Goal: Task Accomplishment & Management: Manage account settings

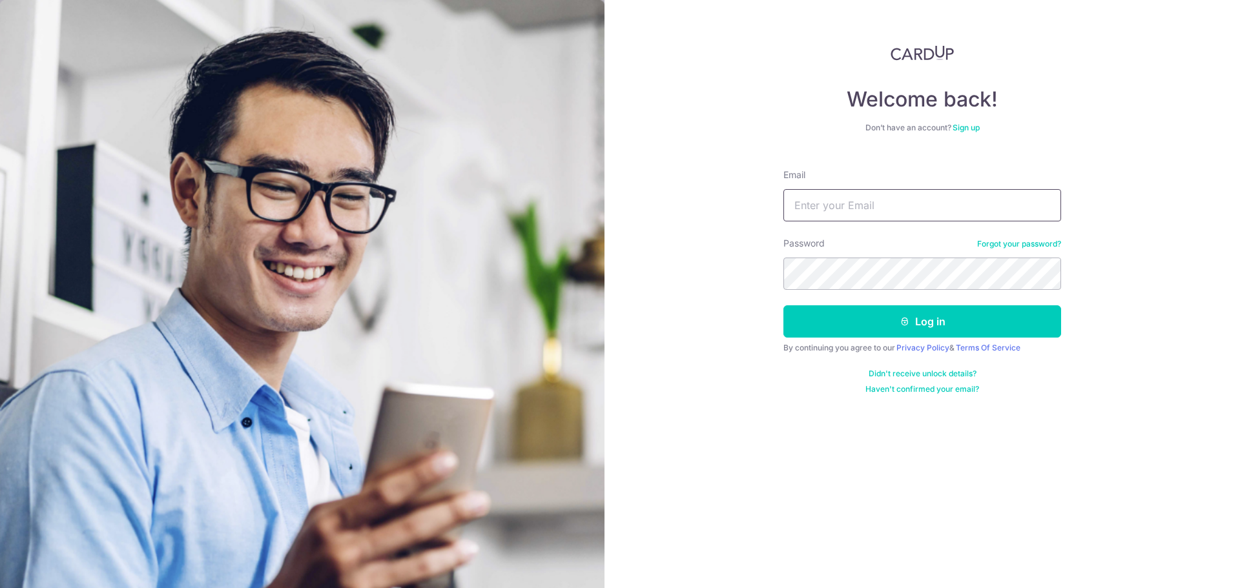
click at [965, 209] on input "Email" at bounding box center [922, 205] width 278 height 32
type input "[EMAIL_ADDRESS][DOMAIN_NAME]"
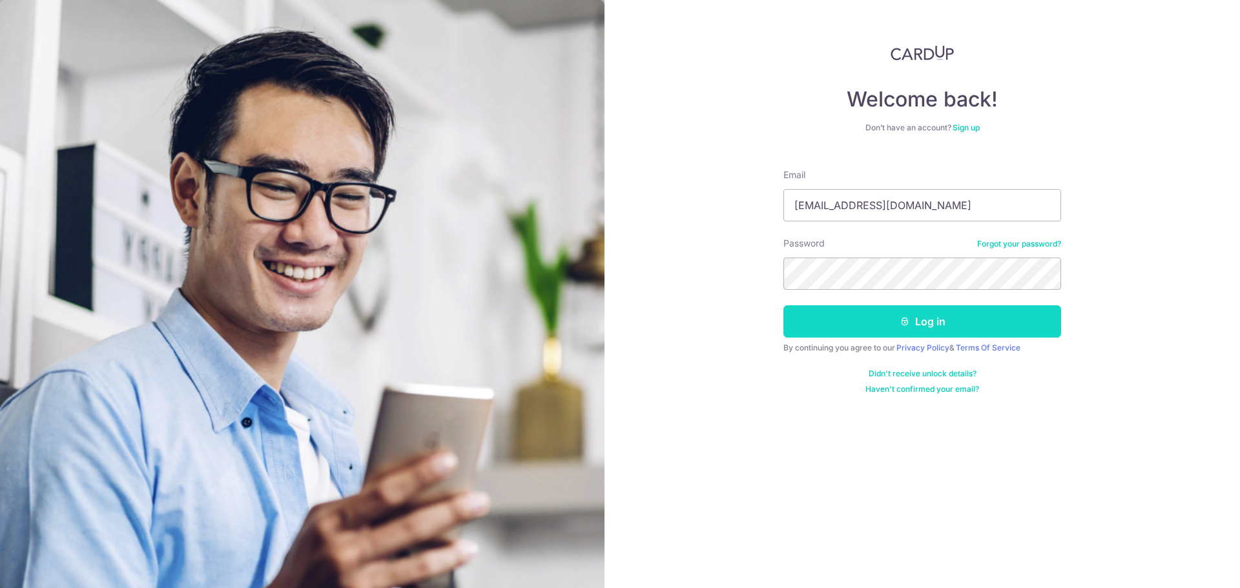
click at [896, 320] on button "Log in" at bounding box center [922, 321] width 278 height 32
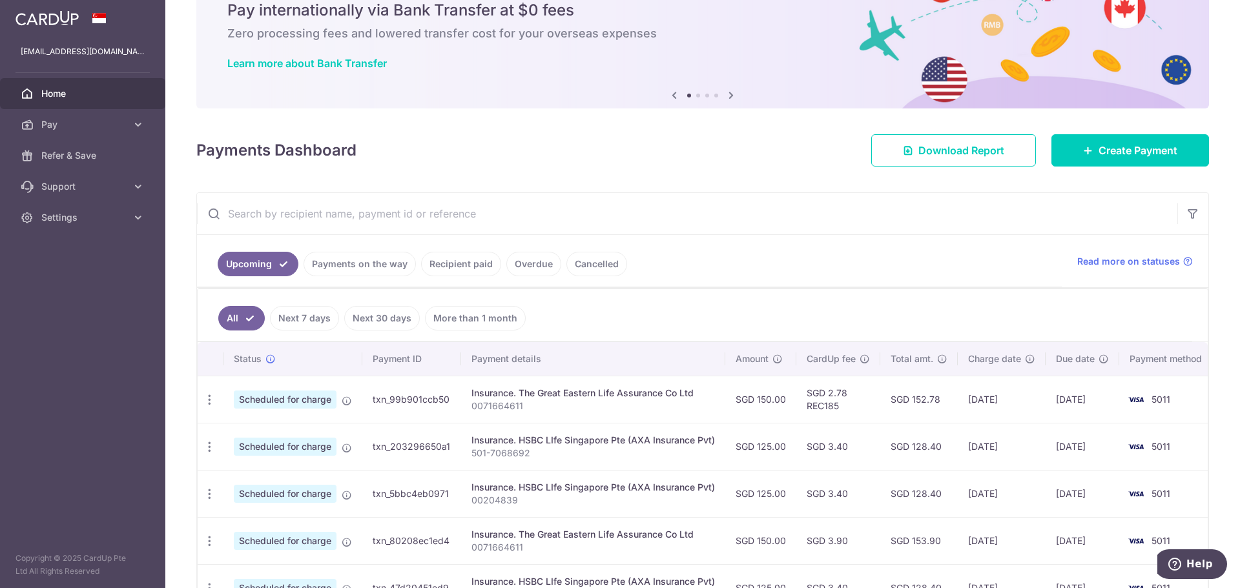
scroll to position [129, 0]
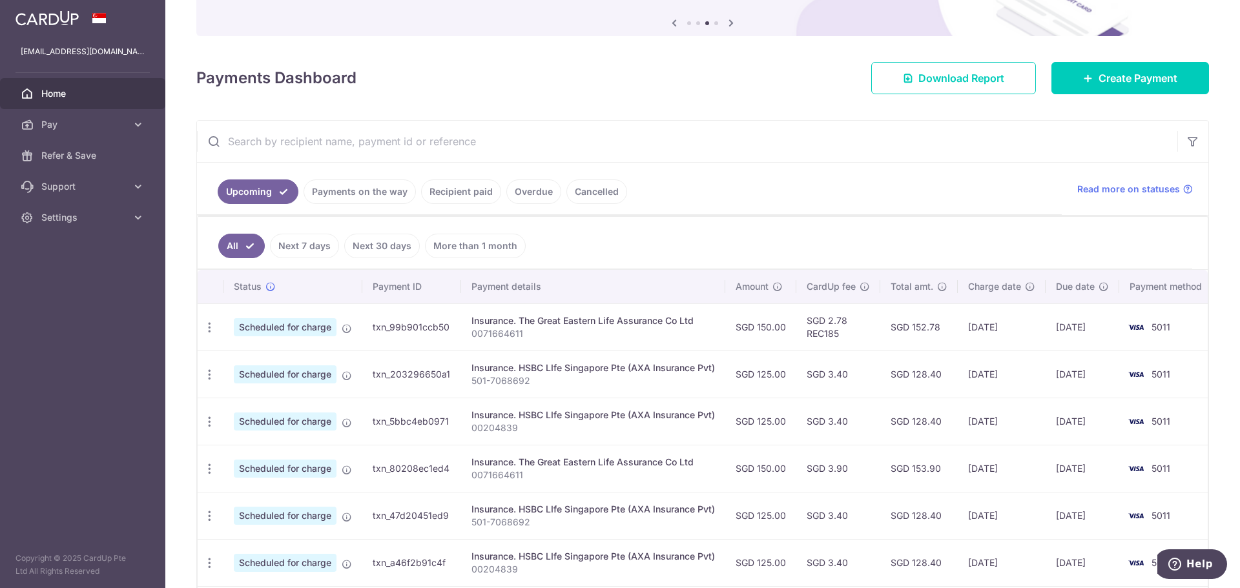
click at [465, 192] on link "Recipient paid" at bounding box center [461, 192] width 80 height 25
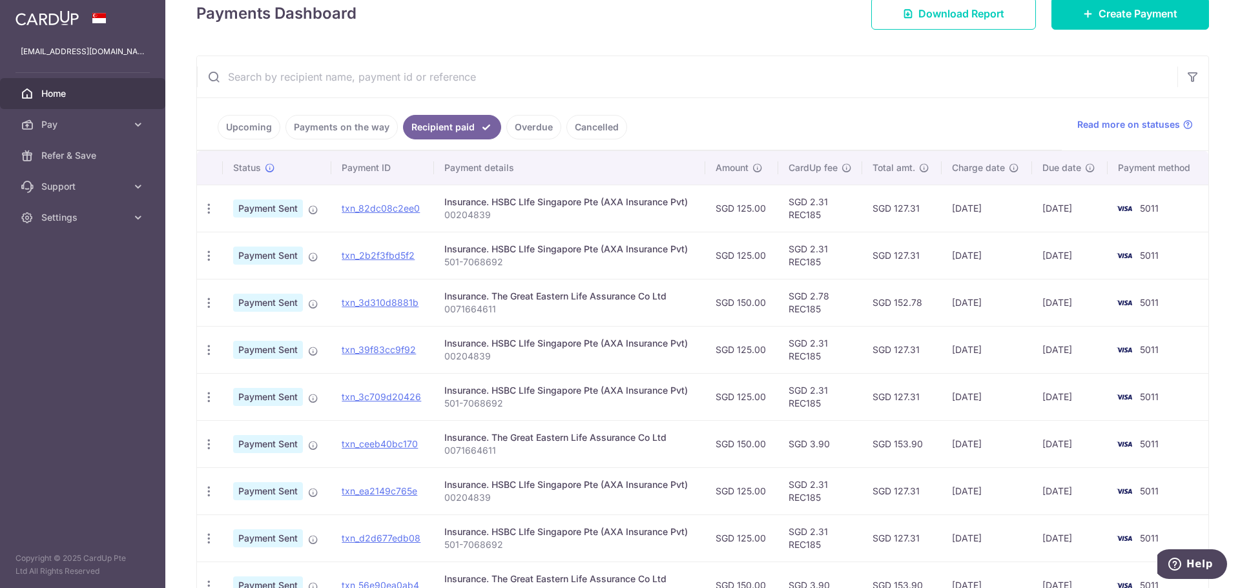
scroll to position [65, 0]
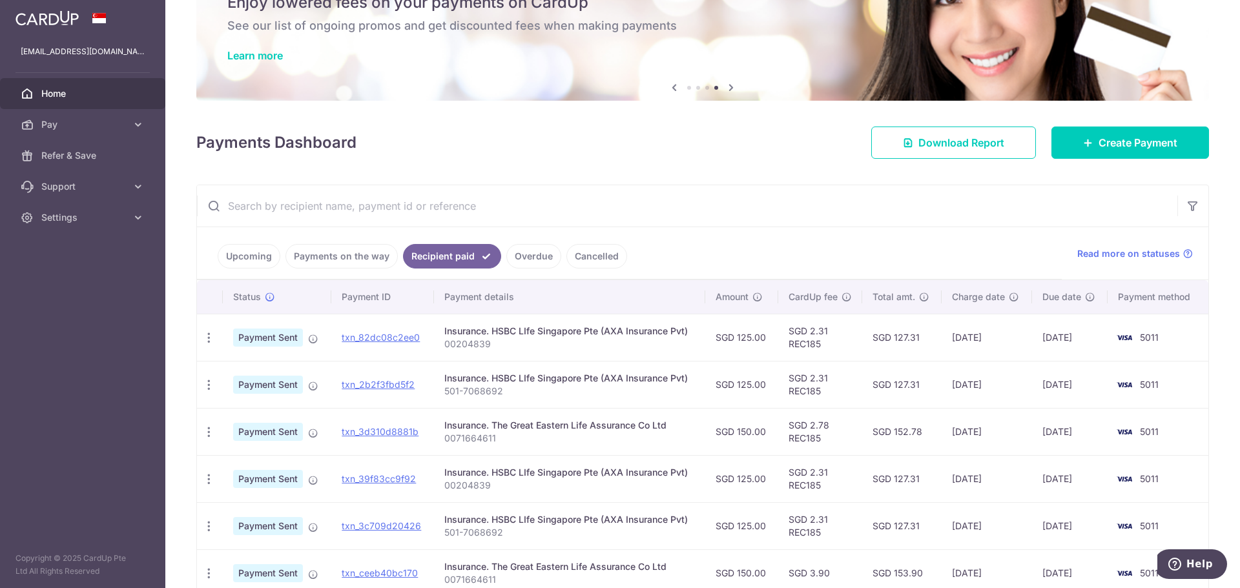
click at [250, 260] on link "Upcoming" at bounding box center [249, 256] width 63 height 25
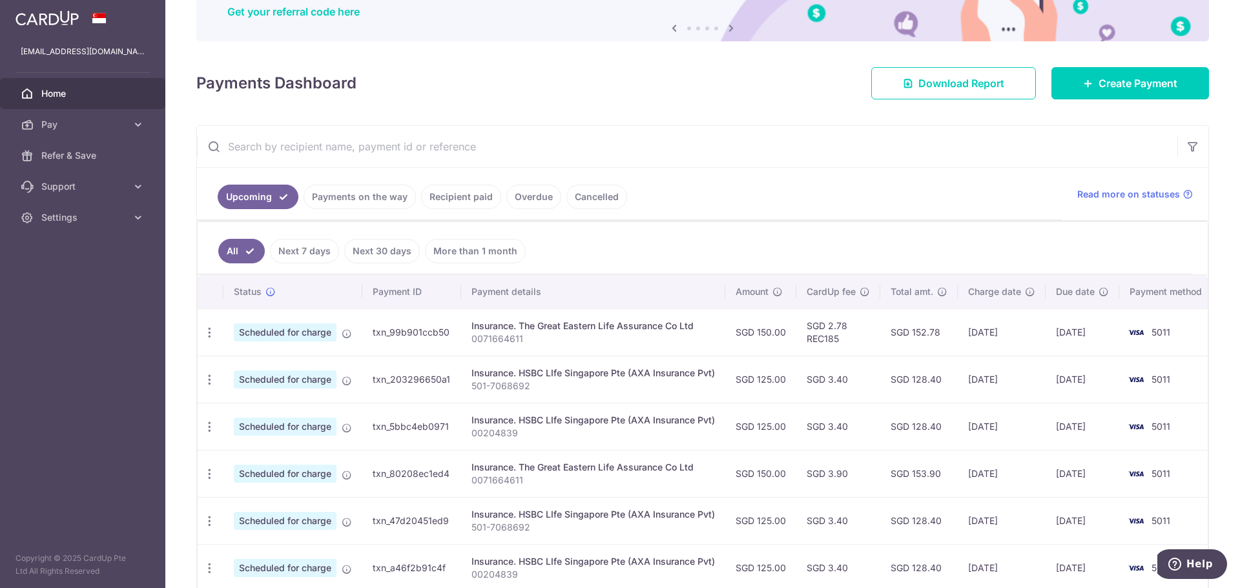
scroll to position [0, 0]
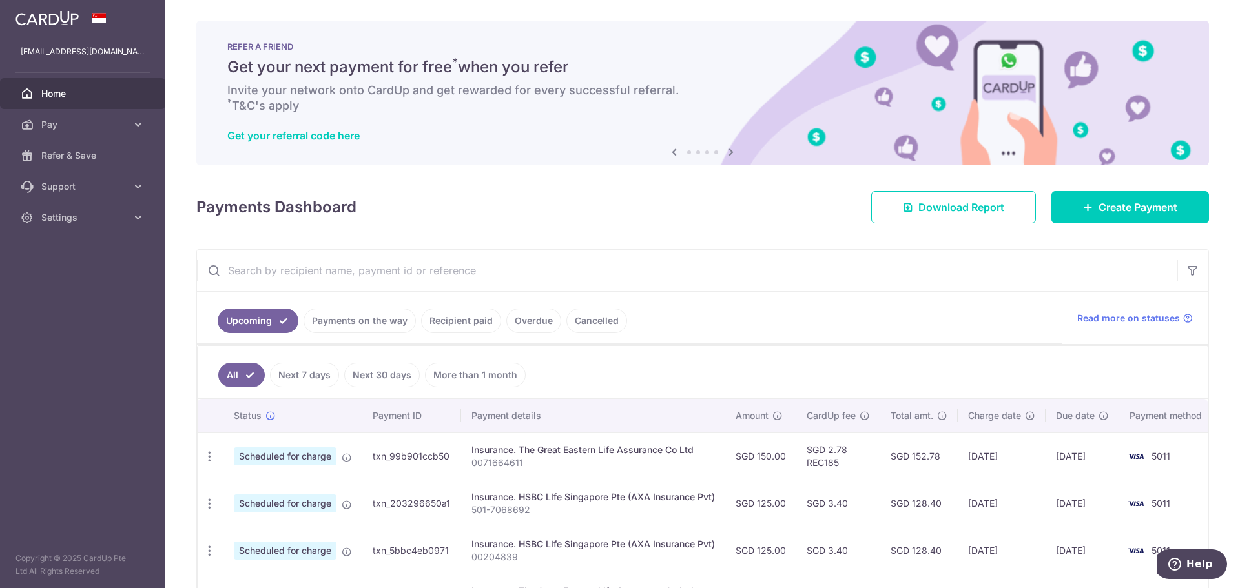
click at [728, 153] on icon at bounding box center [730, 152] width 15 height 16
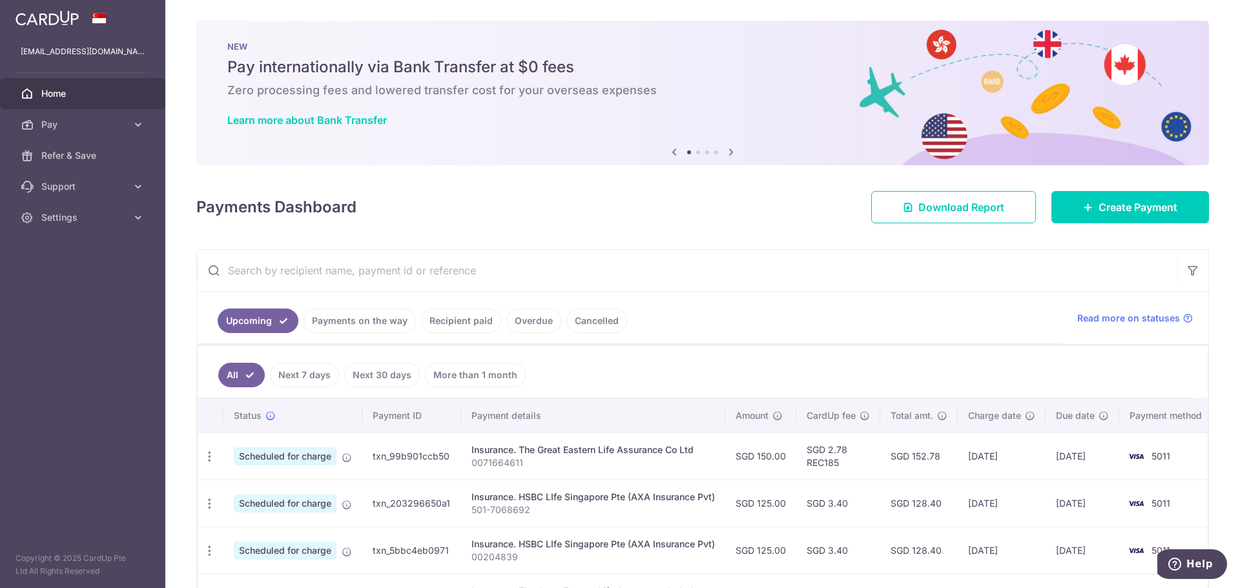
click at [728, 153] on icon at bounding box center [730, 152] width 15 height 16
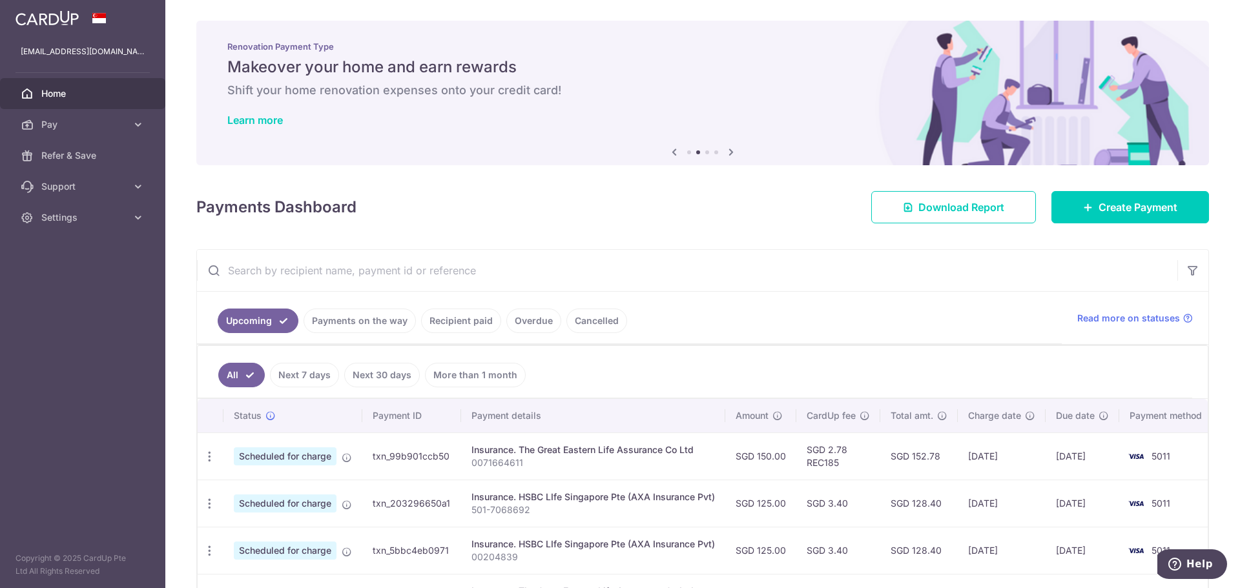
click at [728, 153] on icon at bounding box center [730, 152] width 15 height 16
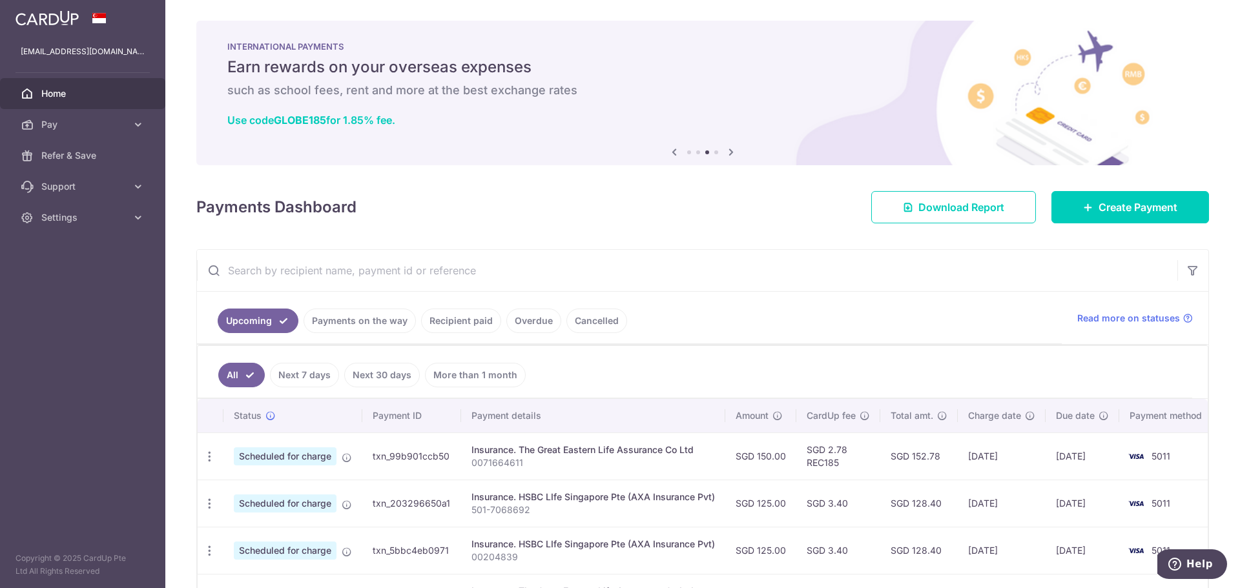
click at [728, 153] on icon at bounding box center [730, 152] width 15 height 16
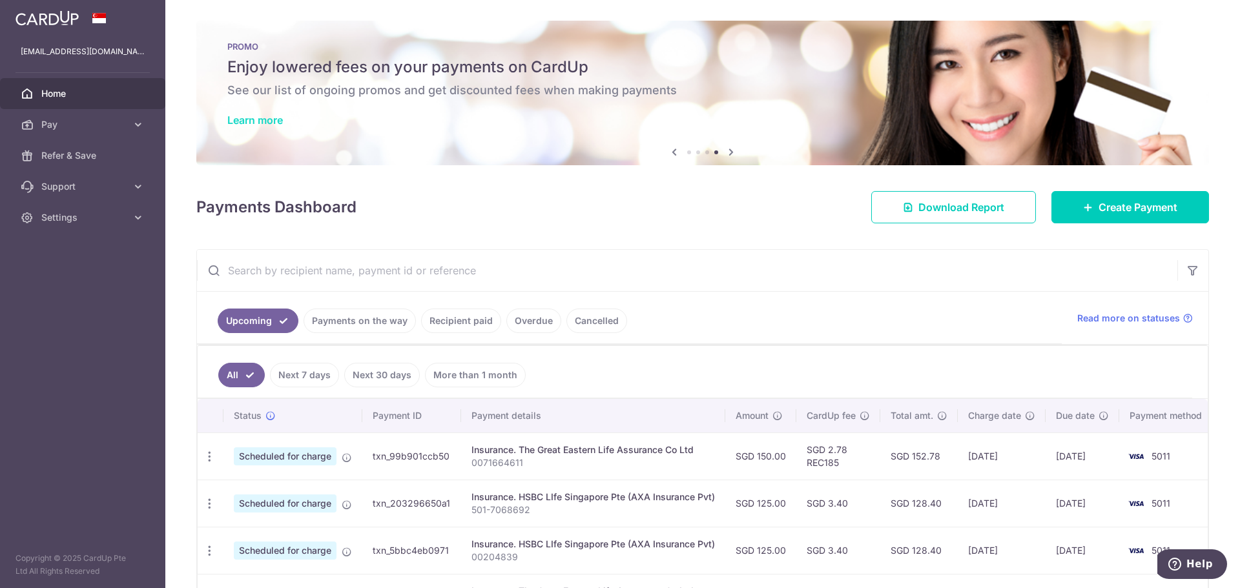
click at [260, 121] on link "Learn more" at bounding box center [255, 120] width 56 height 13
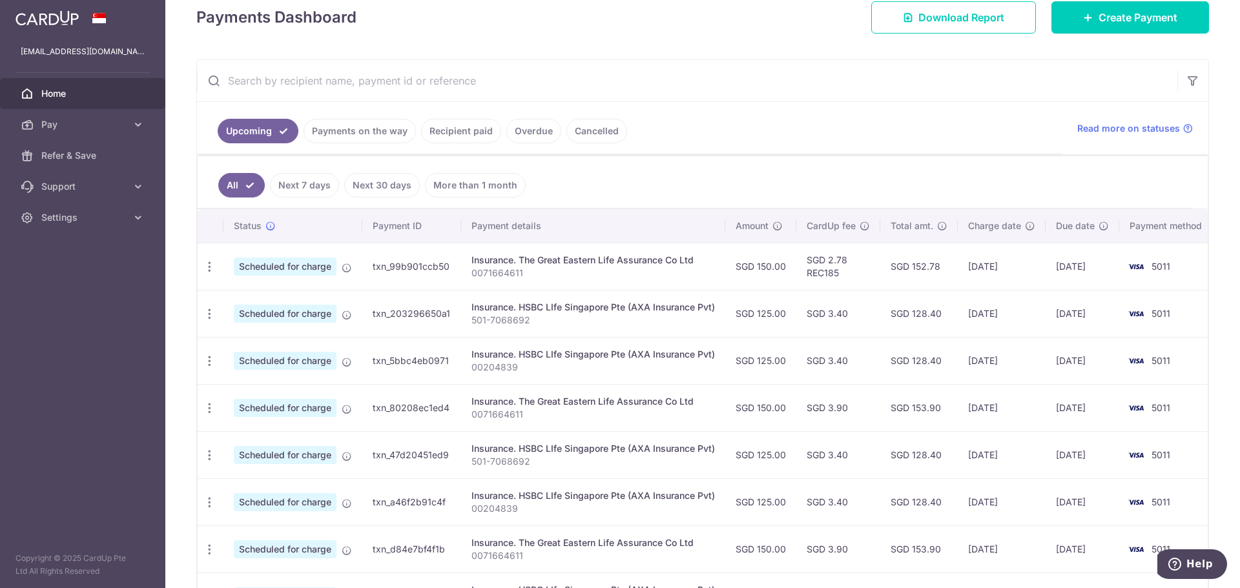
scroll to position [194, 0]
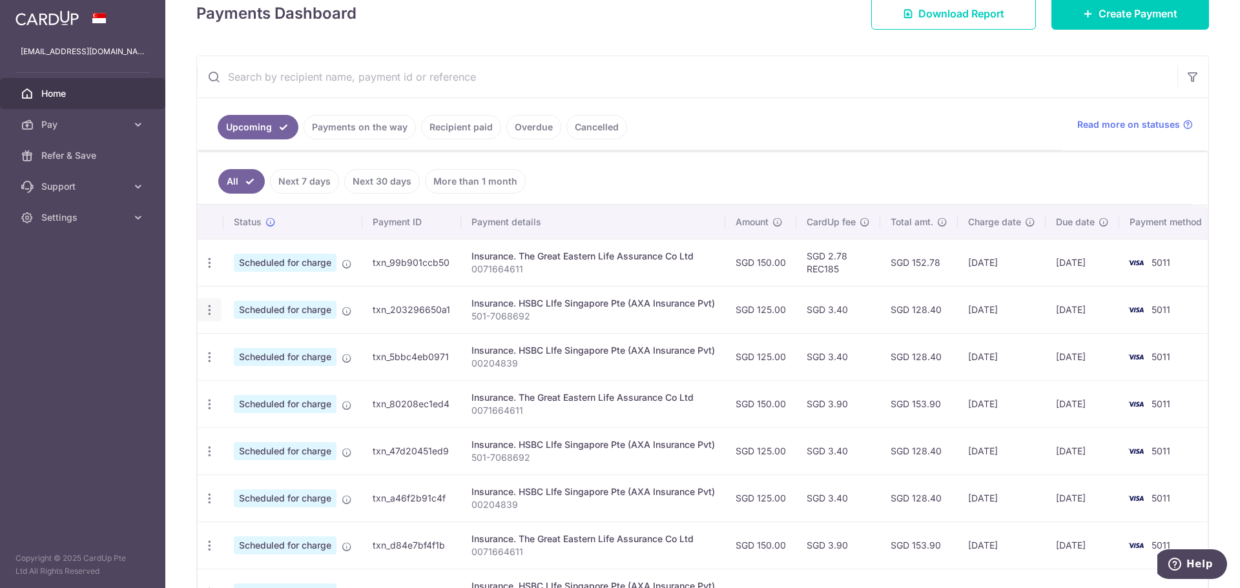
click at [208, 311] on icon "button" at bounding box center [210, 311] width 14 height 14
click at [267, 346] on span "Update payment" at bounding box center [278, 345] width 88 height 15
radio input "true"
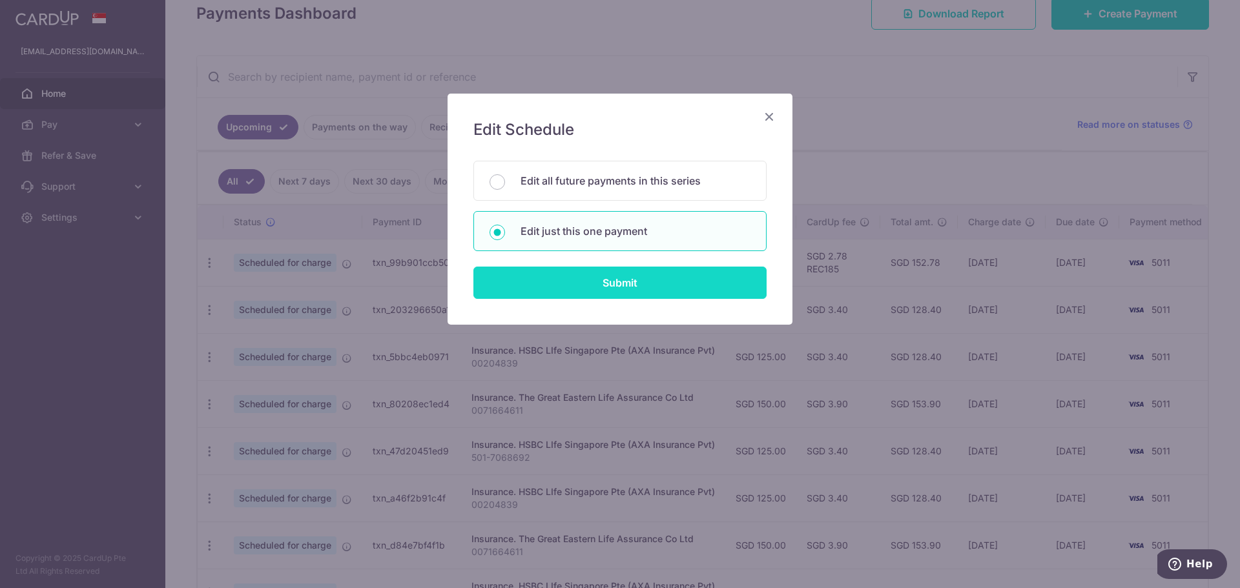
click at [623, 286] on input "Submit" at bounding box center [619, 283] width 293 height 32
radio input "true"
type input "125.00"
type input "[DATE]"
type input "501-7068692"
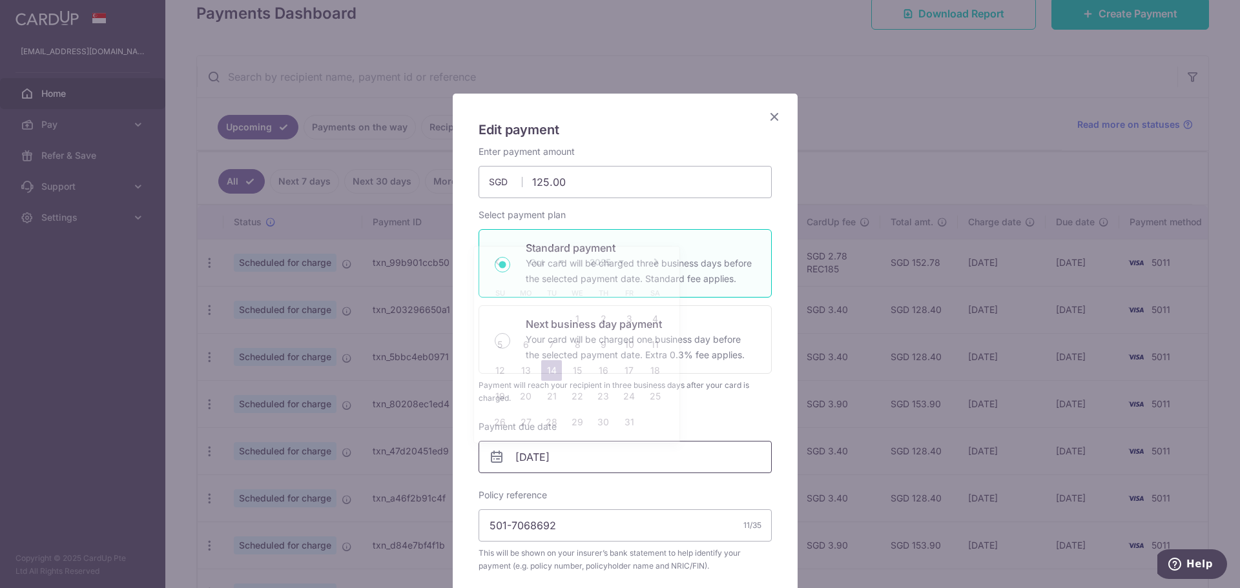
click at [602, 455] on input "[DATE]" at bounding box center [625, 457] width 293 height 32
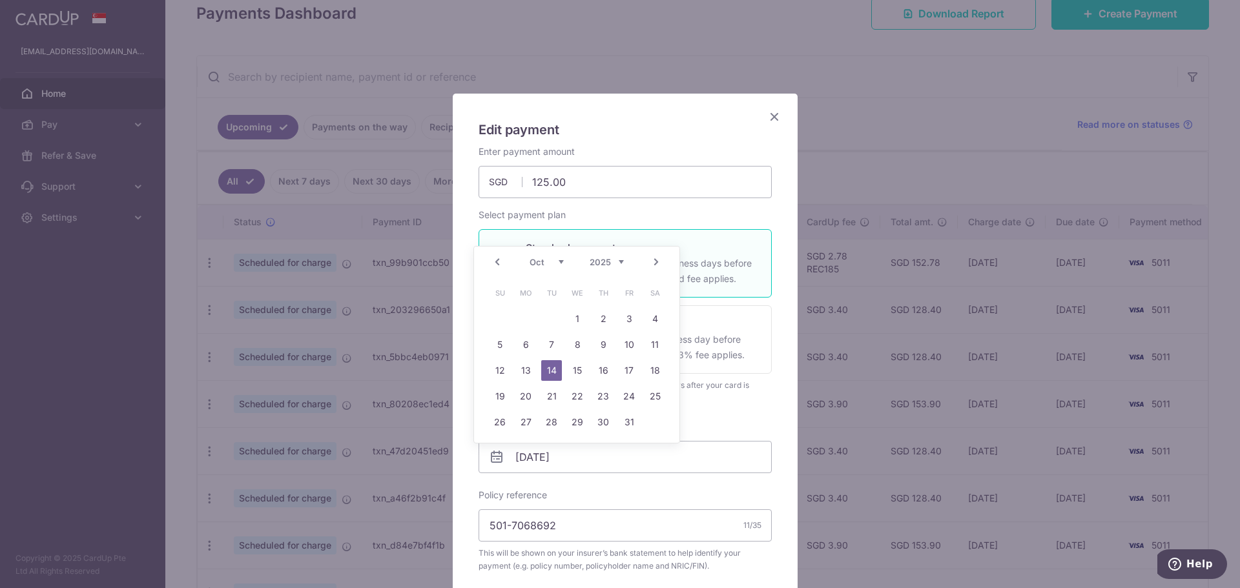
click at [494, 262] on link "Prev" at bounding box center [497, 261] width 15 height 15
click at [659, 373] on link "20" at bounding box center [655, 370] width 21 height 21
type input "20/09/2025"
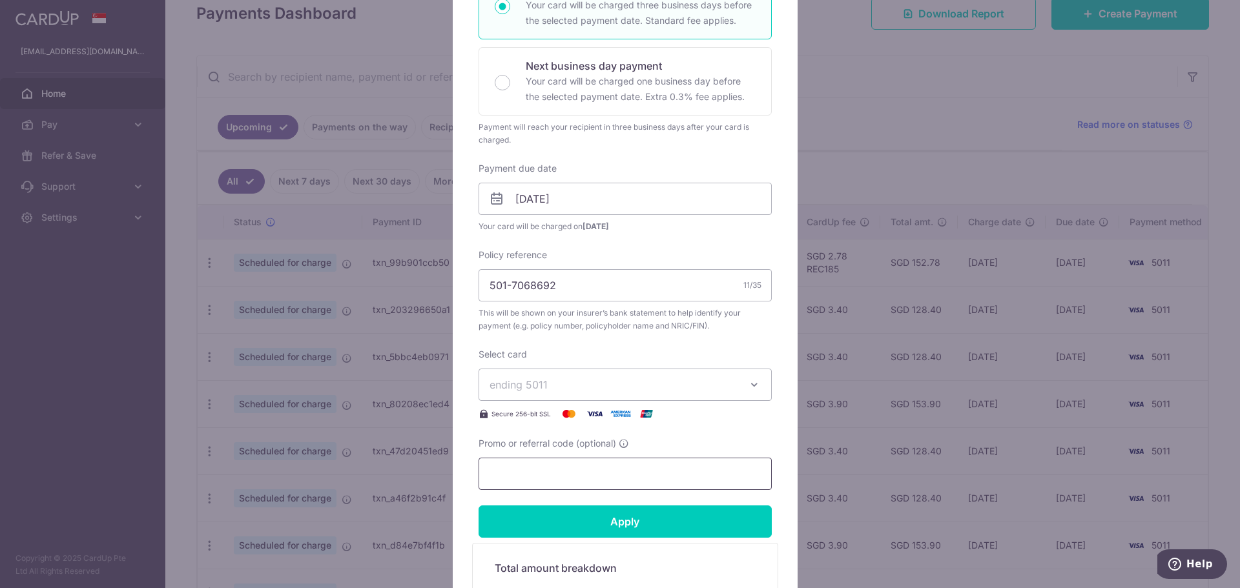
scroll to position [452, 0]
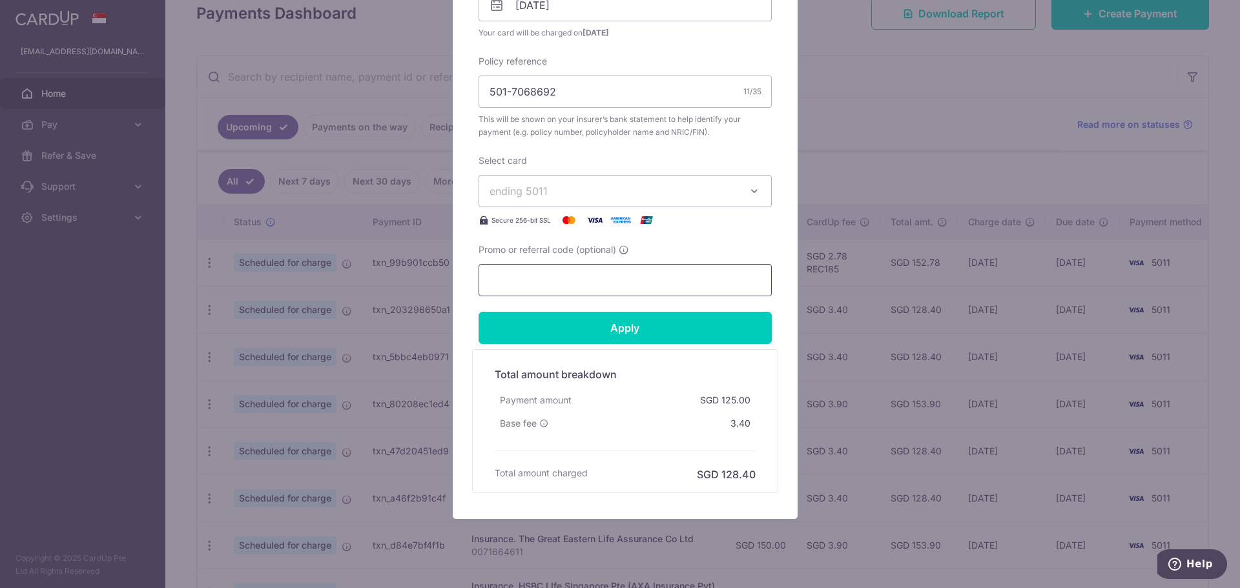
click at [535, 273] on input "Promo or referral code (optional)" at bounding box center [625, 280] width 293 height 32
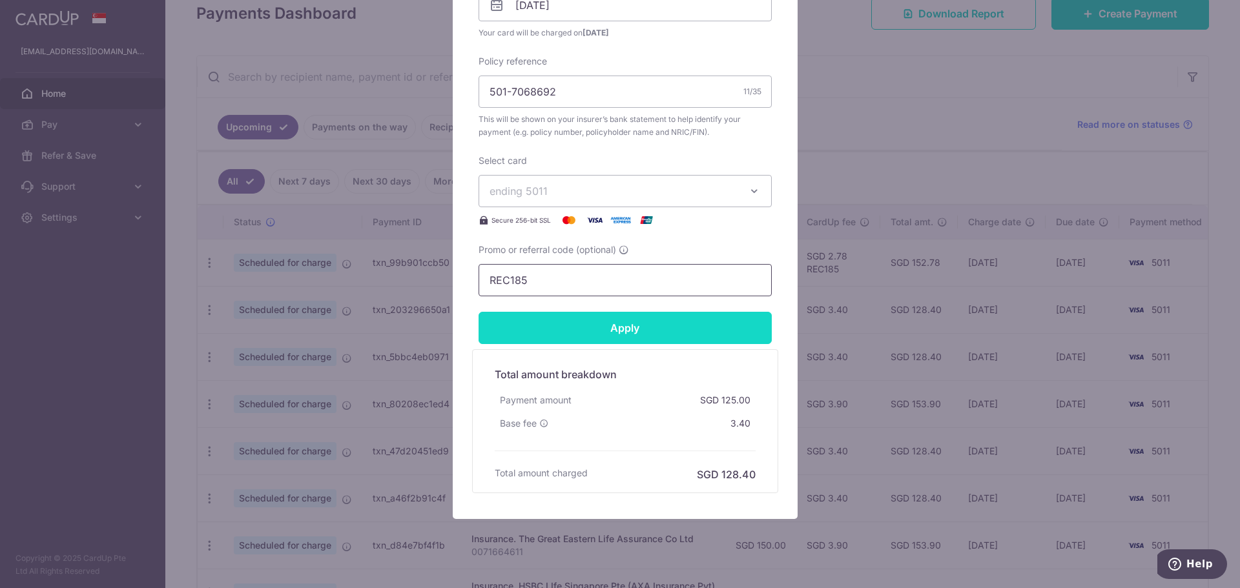
type input "REC185"
click at [590, 325] on input "Apply" at bounding box center [625, 328] width 293 height 32
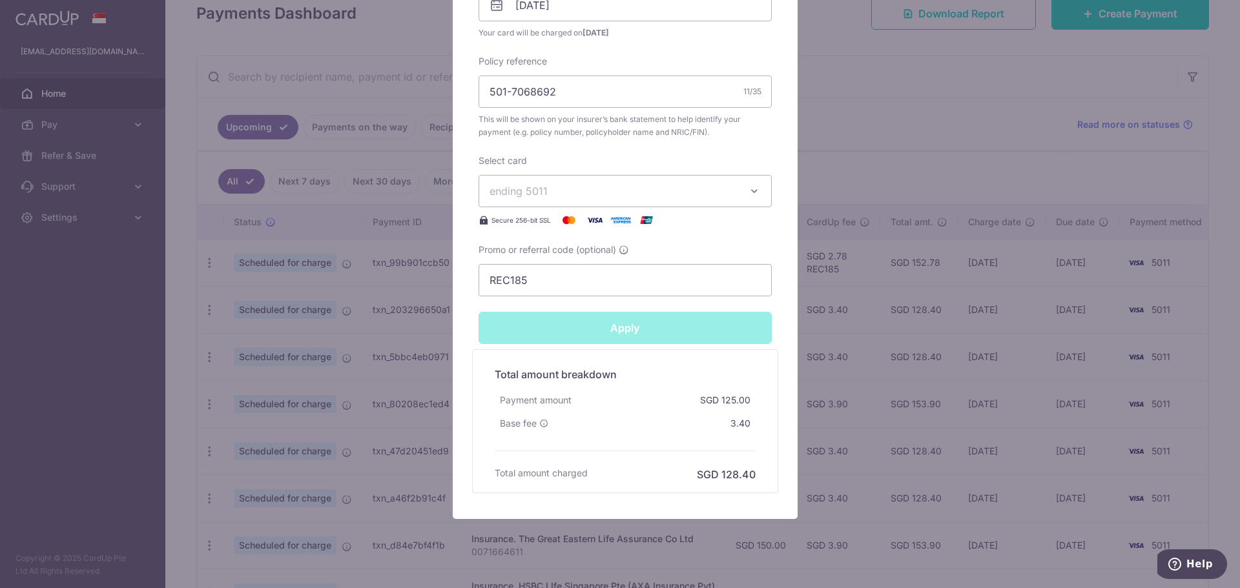
type input "Successfully Applied"
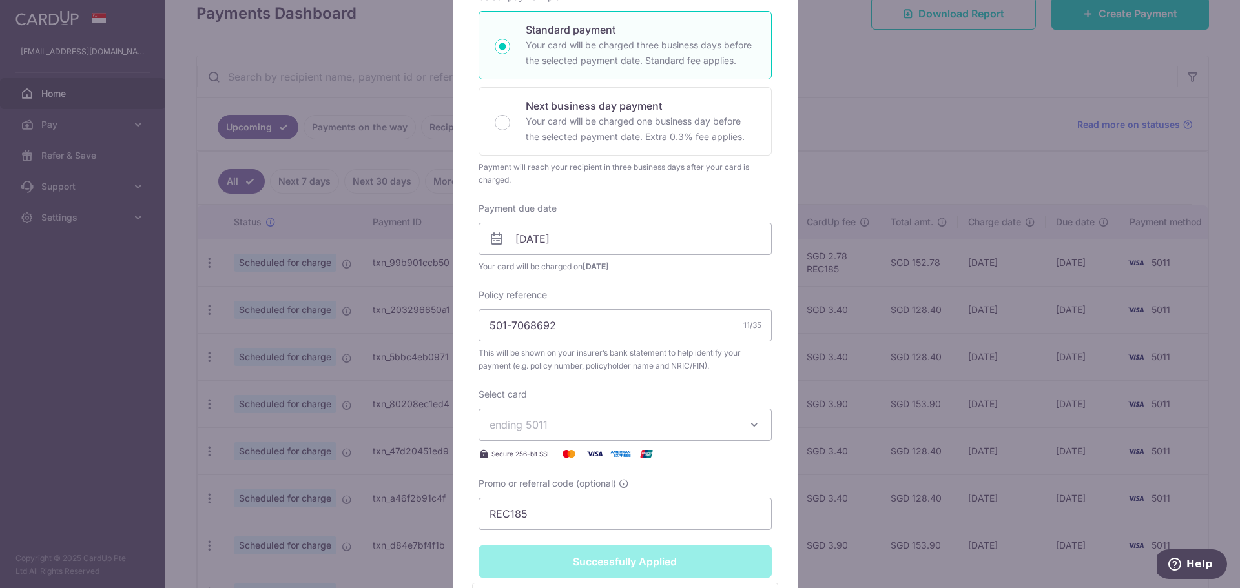
scroll to position [5, 0]
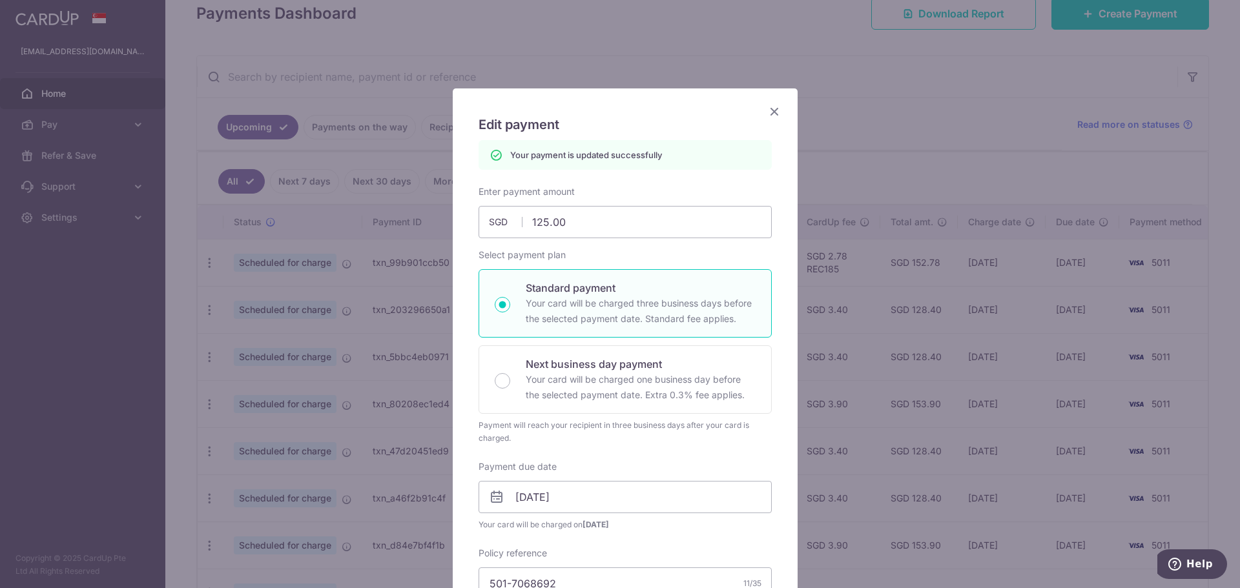
click at [767, 110] on icon "Close" at bounding box center [774, 111] width 15 height 16
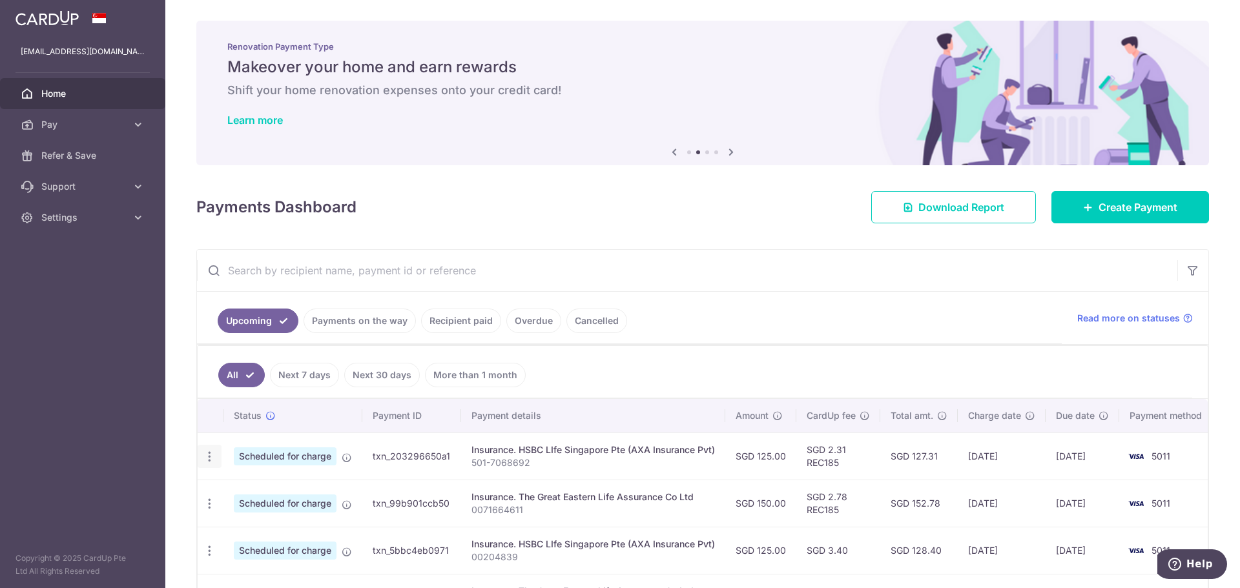
click at [209, 459] on icon "button" at bounding box center [210, 457] width 14 height 14
click at [262, 492] on span "Update payment" at bounding box center [278, 491] width 88 height 15
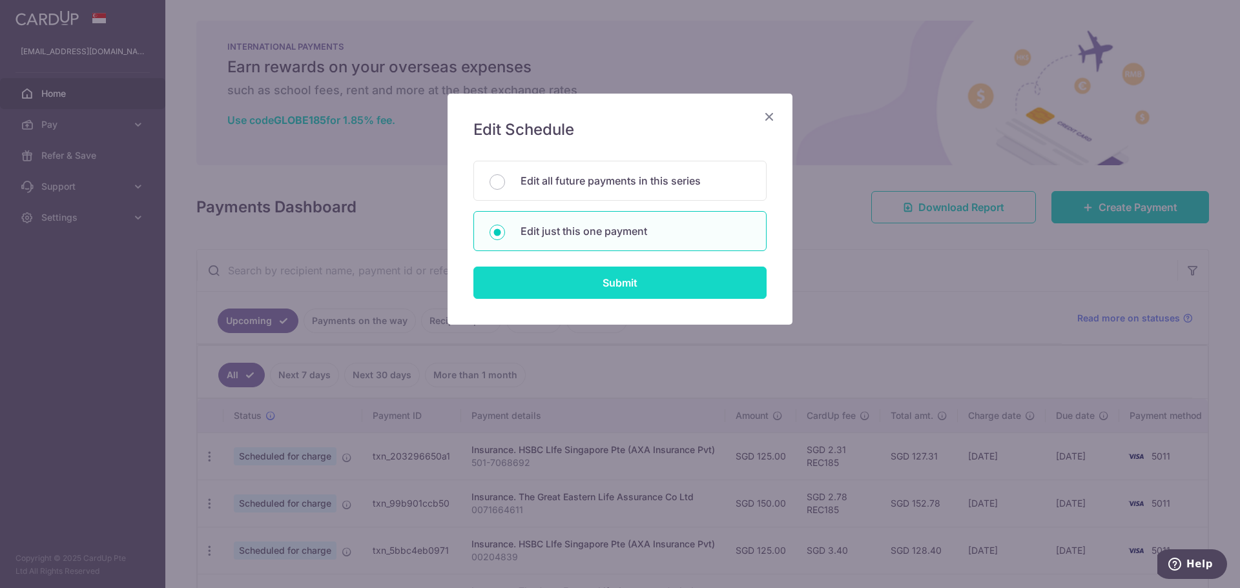
click at [609, 288] on input "Submit" at bounding box center [619, 283] width 293 height 32
radio input "true"
type input "125.00"
type input "20/09/2025"
type input "501-7068692"
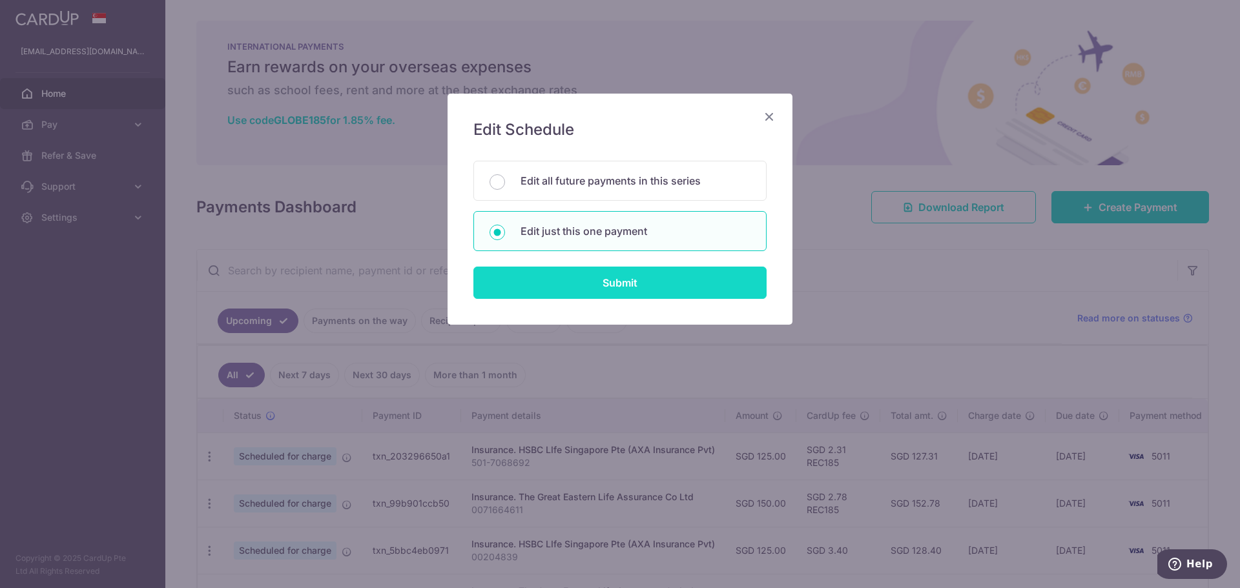
type input "REC185"
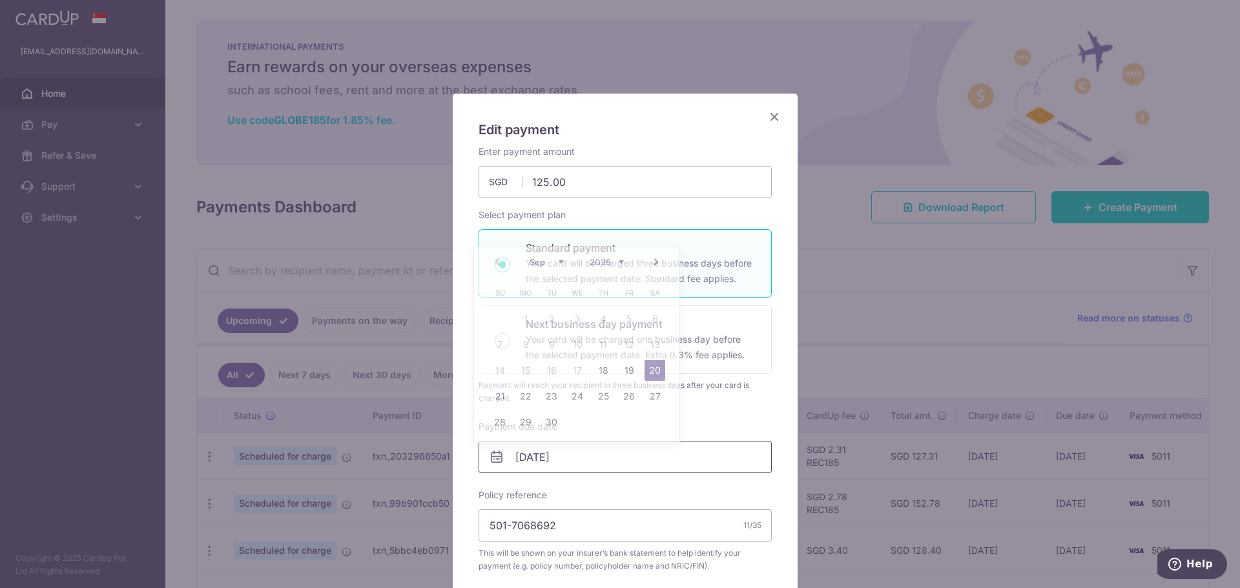
click at [608, 451] on input "20/09/2025" at bounding box center [625, 457] width 293 height 32
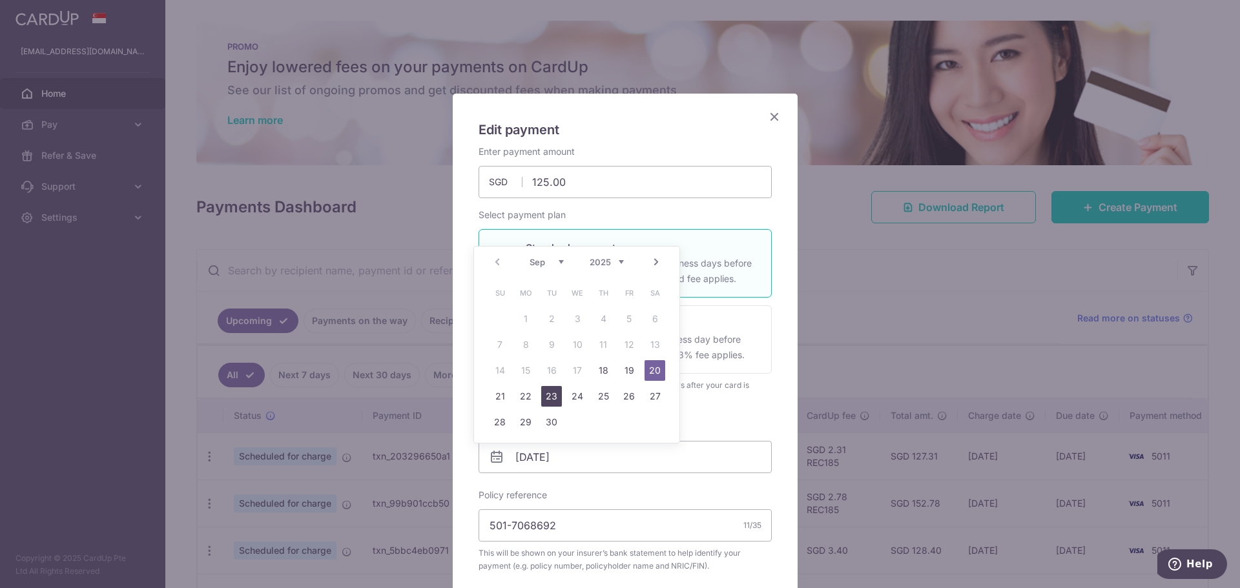
click at [547, 397] on link "23" at bounding box center [551, 396] width 21 height 21
type input "[DATE]"
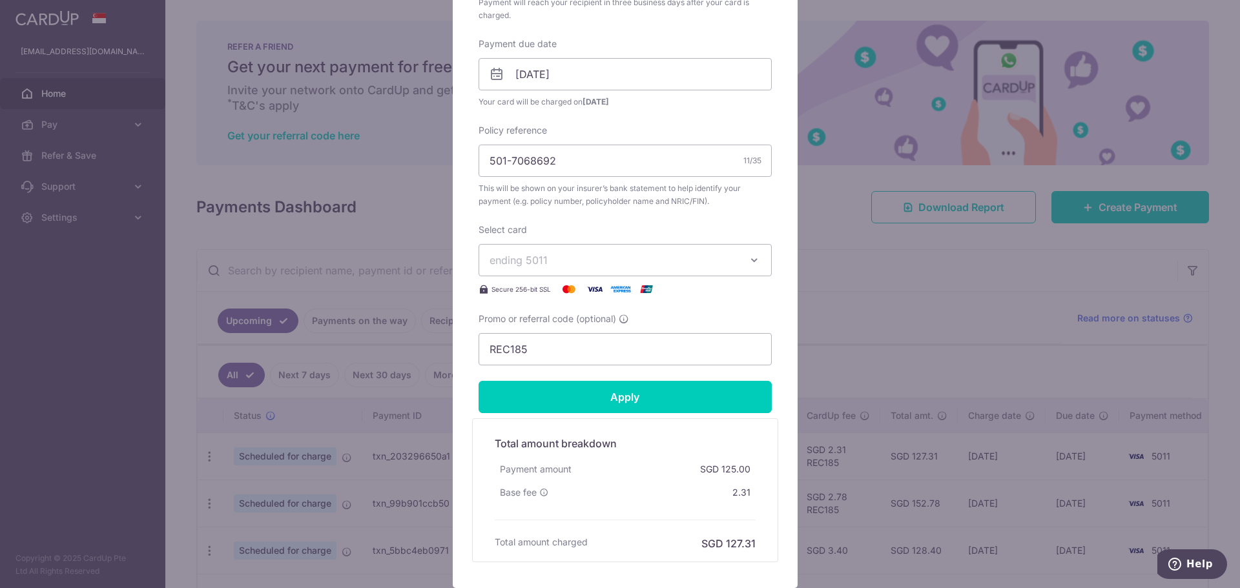
scroll to position [387, 0]
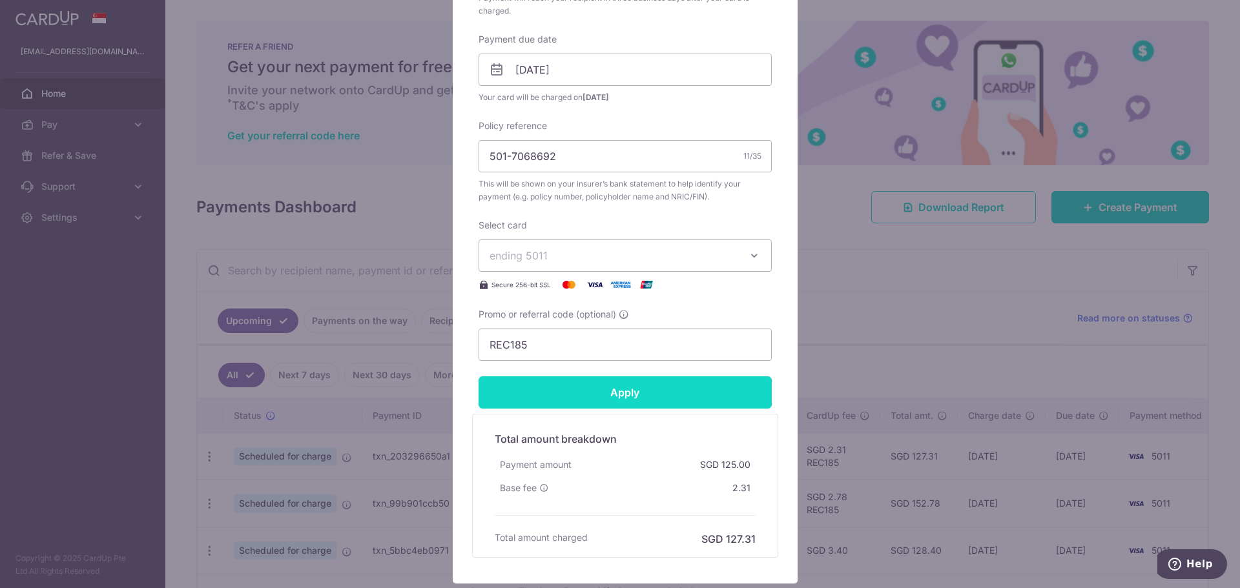
click at [619, 393] on input "Apply" at bounding box center [625, 393] width 293 height 32
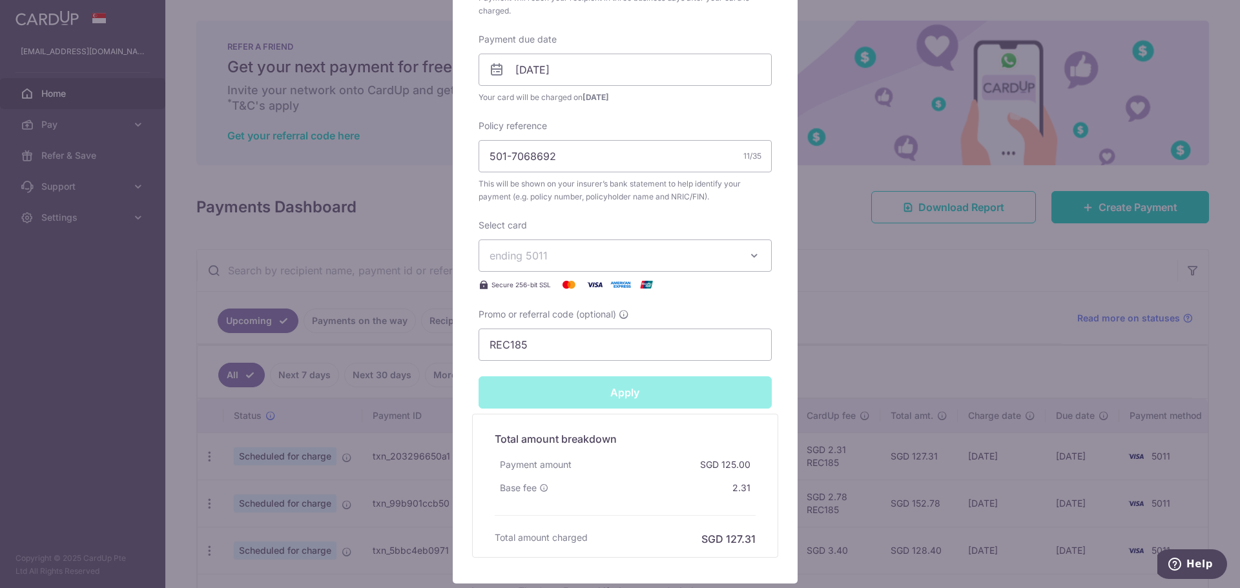
type input "Successfully Applied"
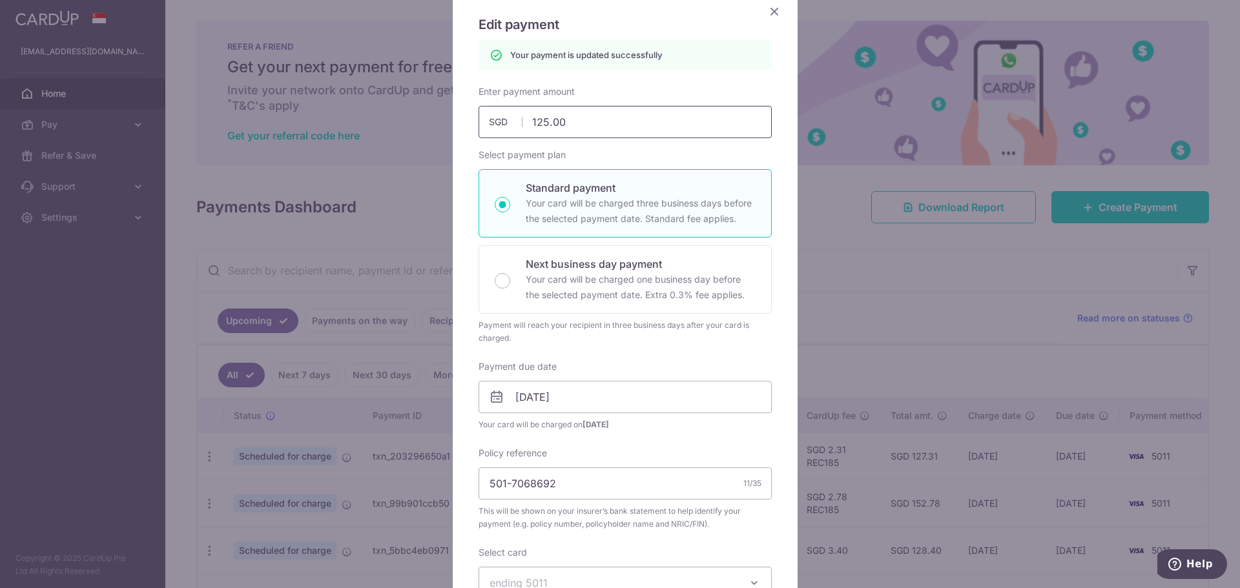
scroll to position [0, 0]
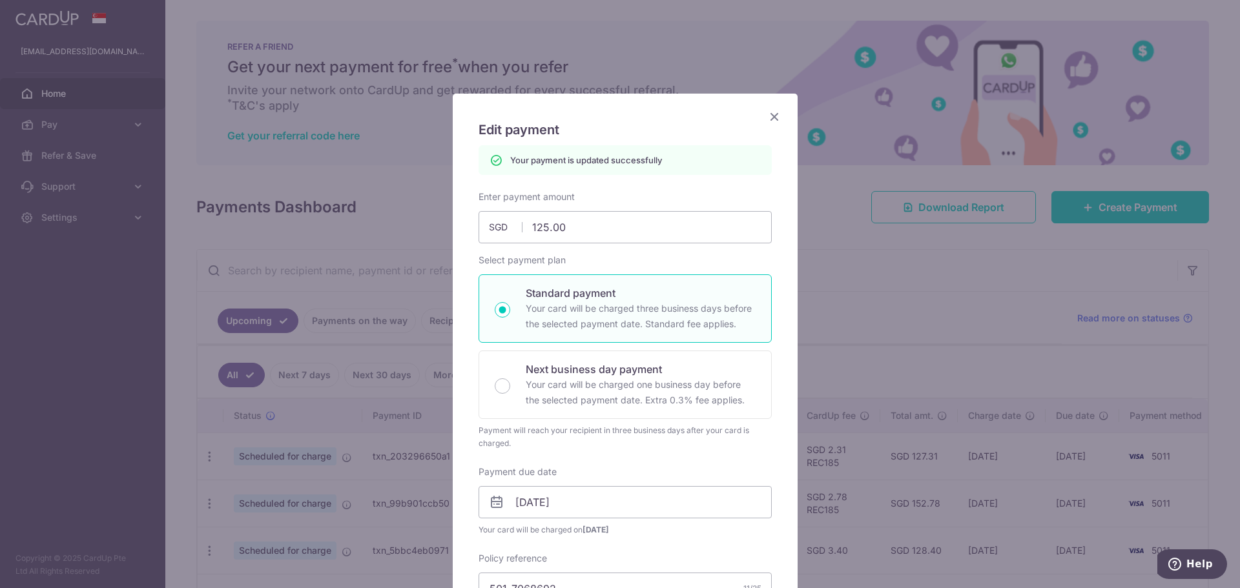
click at [770, 109] on icon "Close" at bounding box center [774, 116] width 15 height 16
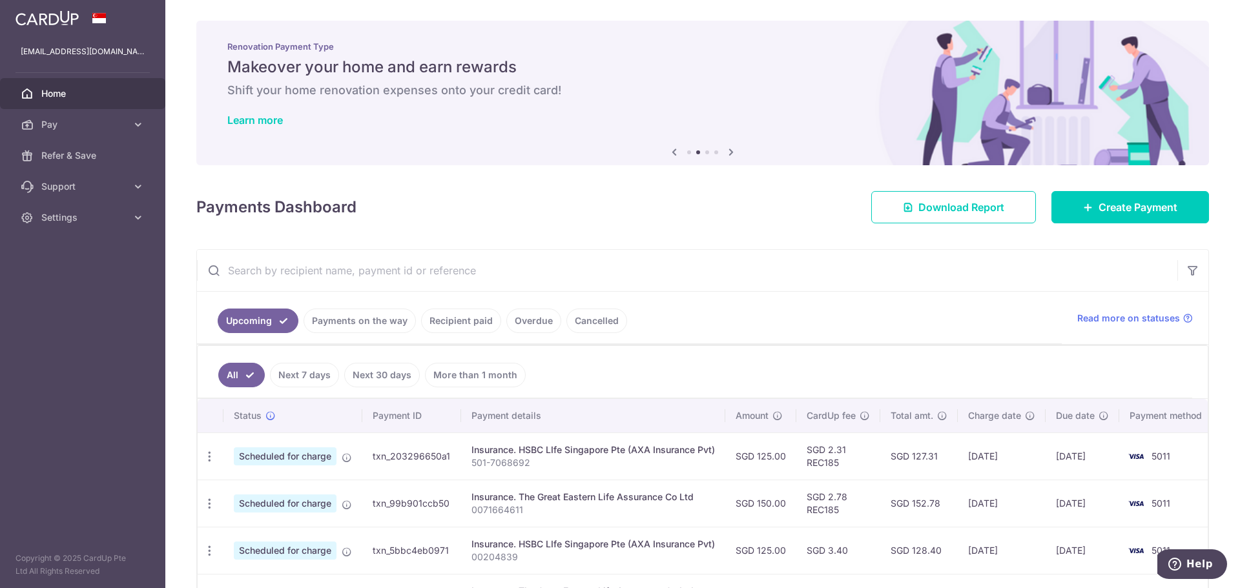
click at [439, 323] on link "Recipient paid" at bounding box center [461, 321] width 80 height 25
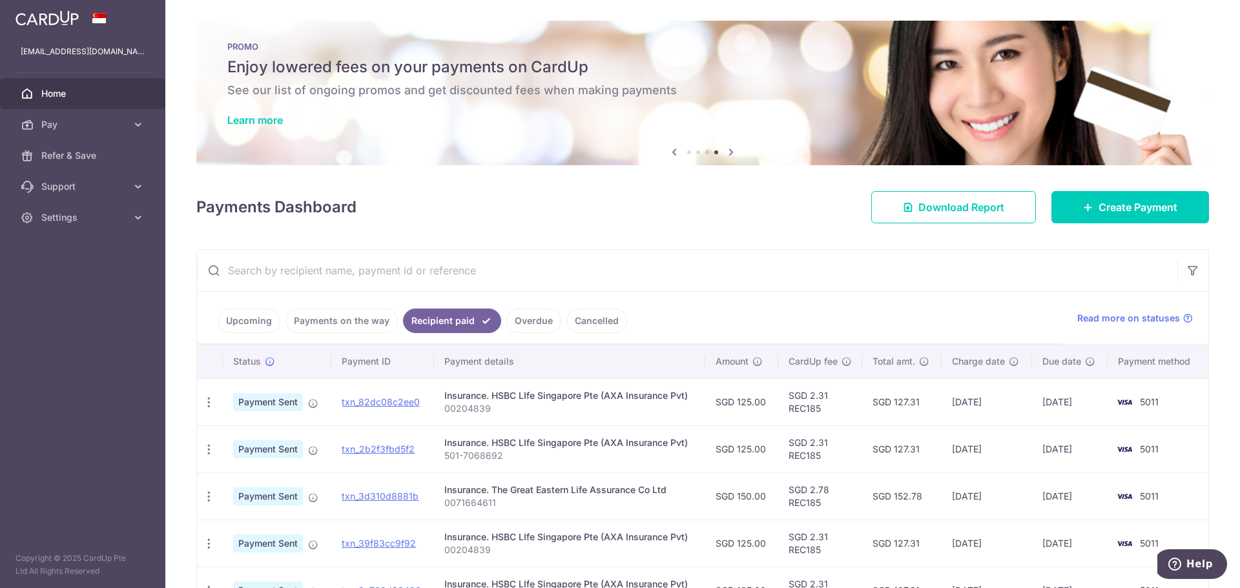
click at [249, 318] on link "Upcoming" at bounding box center [249, 321] width 63 height 25
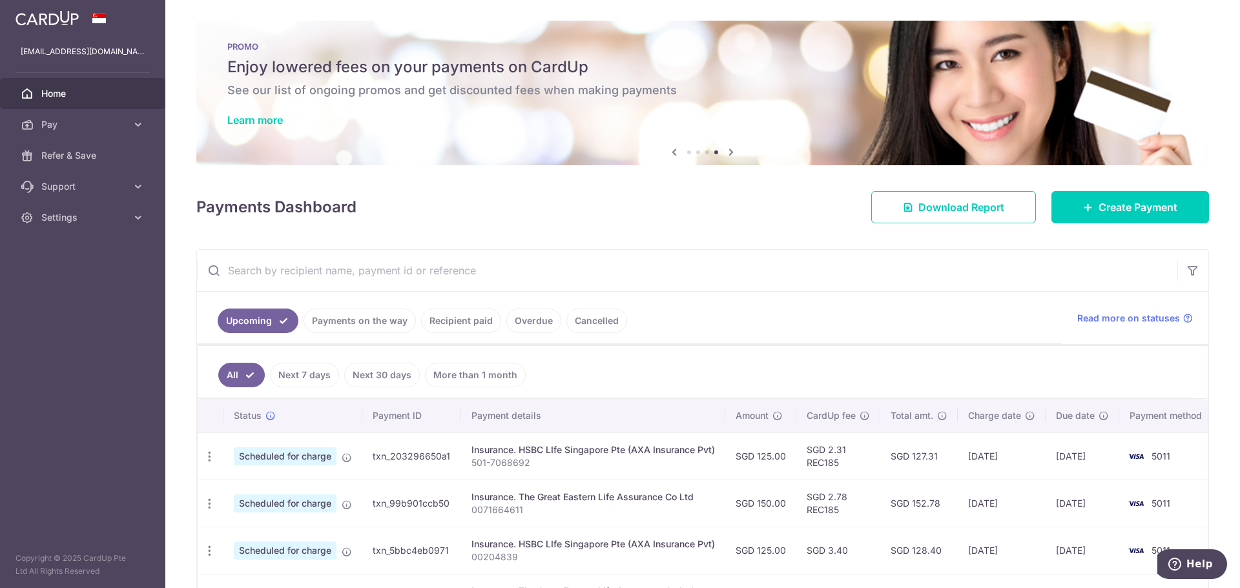
scroll to position [194, 0]
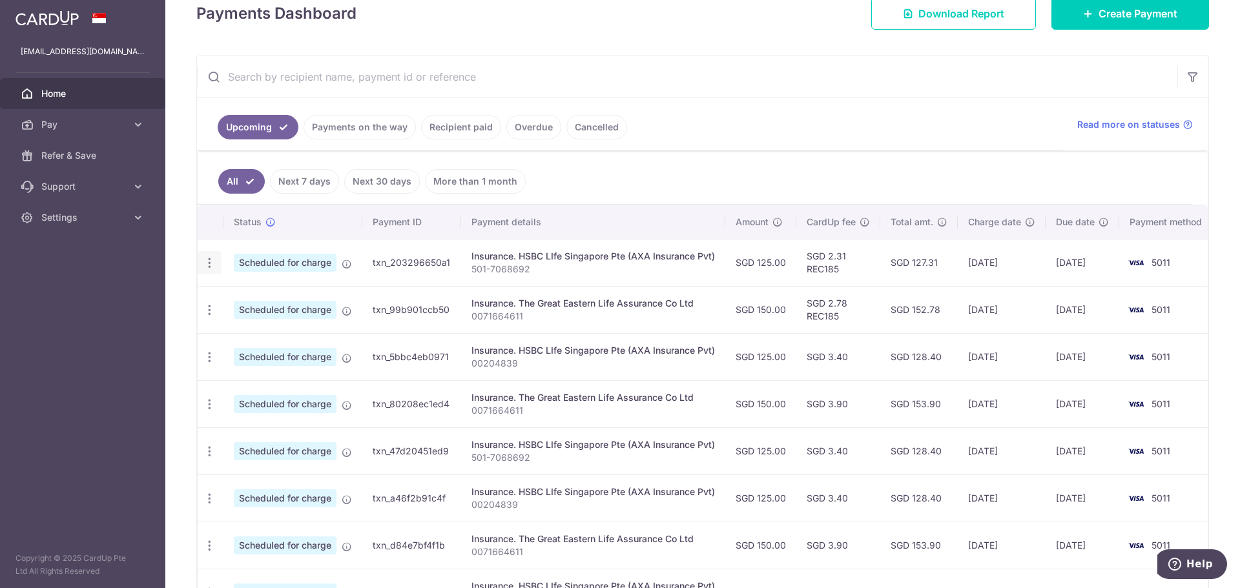
click at [209, 260] on icon "button" at bounding box center [210, 263] width 14 height 14
click at [268, 309] on link "Update payment" at bounding box center [265, 298] width 134 height 31
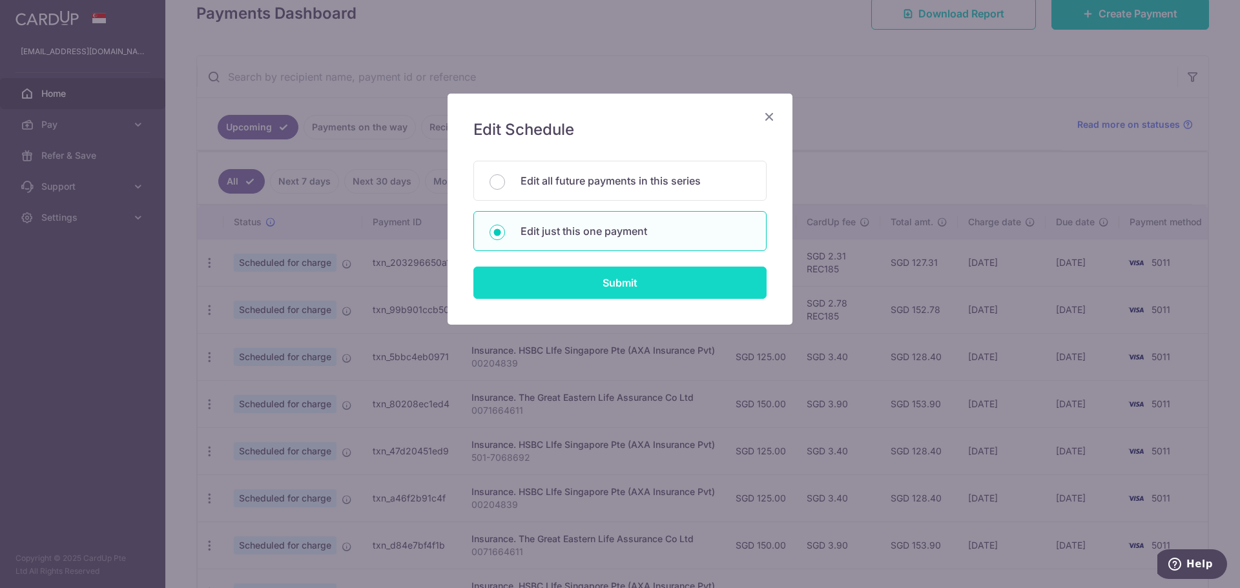
click at [641, 277] on input "Submit" at bounding box center [619, 283] width 293 height 32
radio input "true"
type input "125.00"
type input "23/09/2025"
type input "501-7068692"
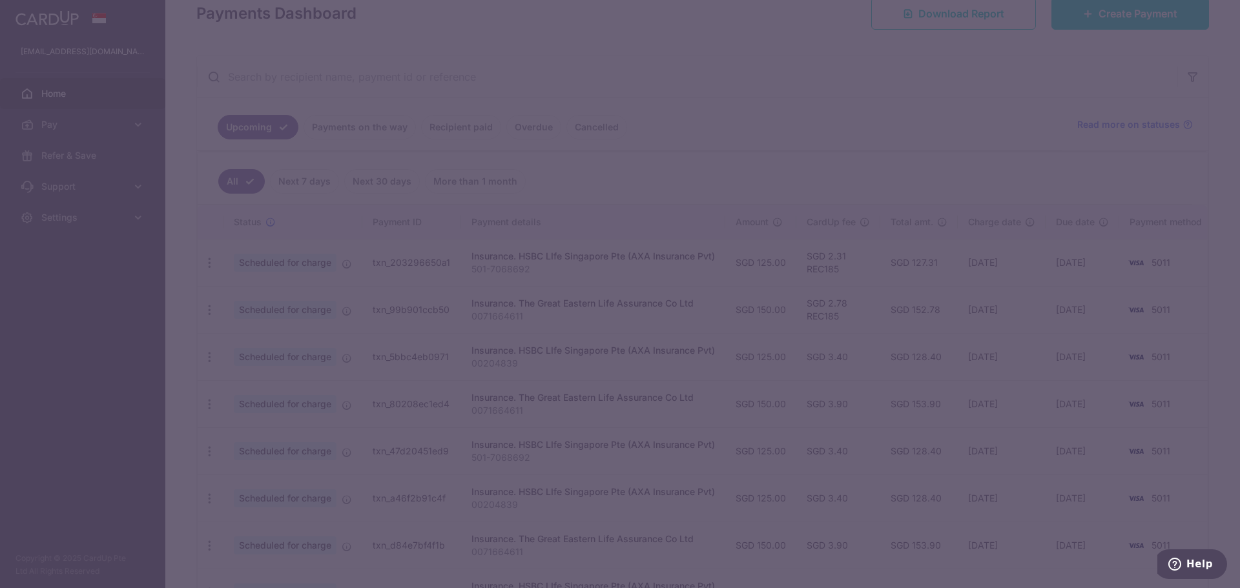
type input "REC185"
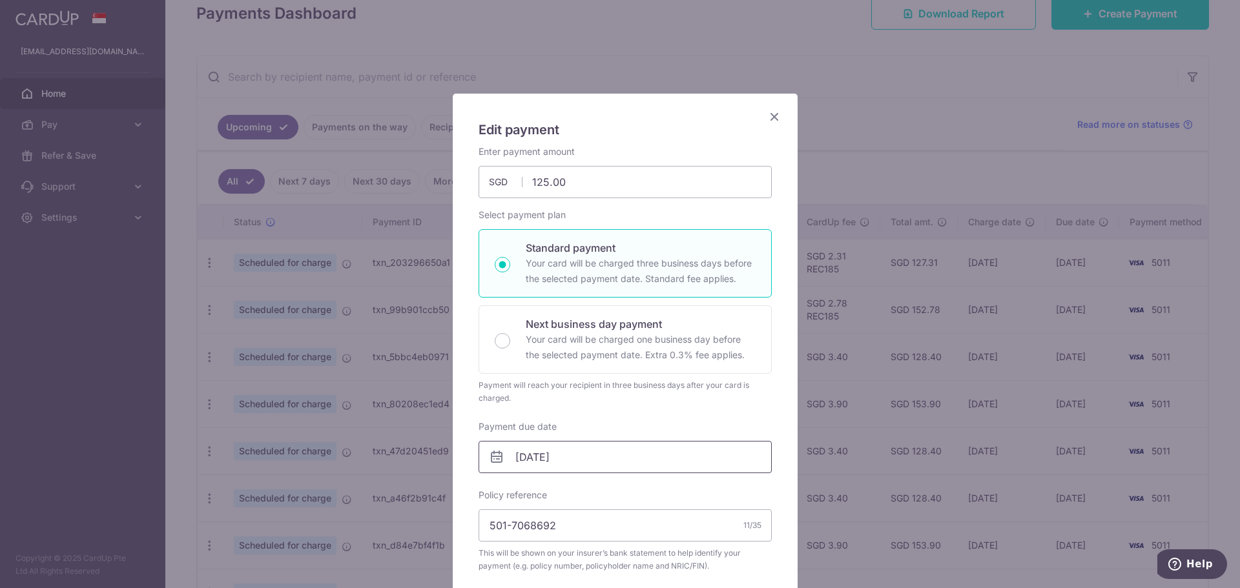
click at [607, 468] on input "23/09/2025" at bounding box center [625, 457] width 293 height 32
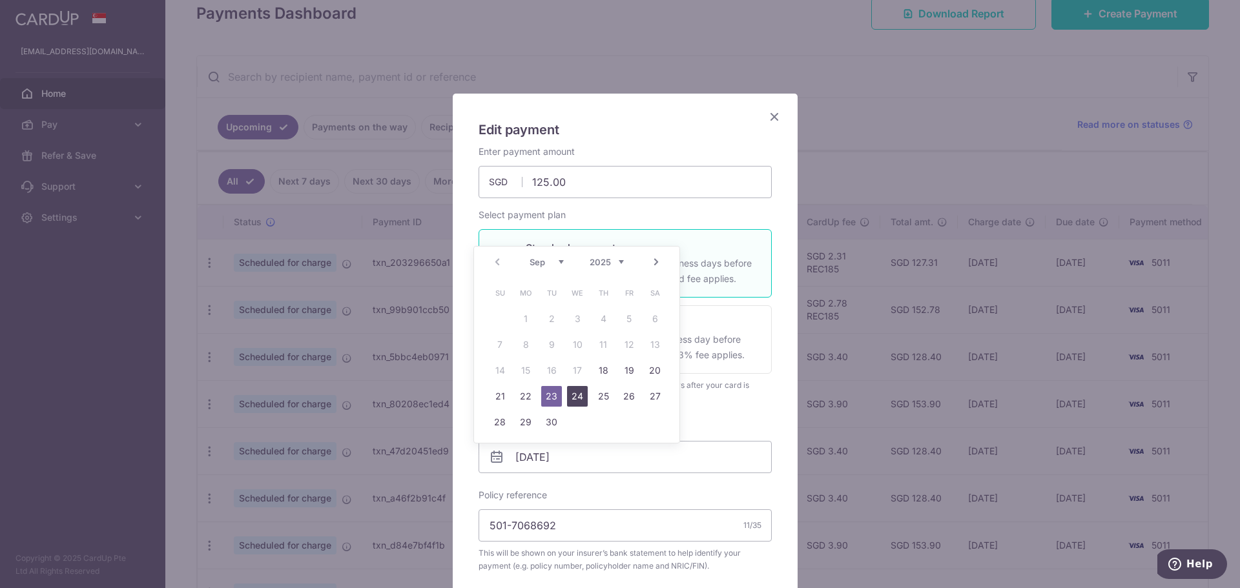
click at [579, 400] on link "24" at bounding box center [577, 396] width 21 height 21
type input "[DATE]"
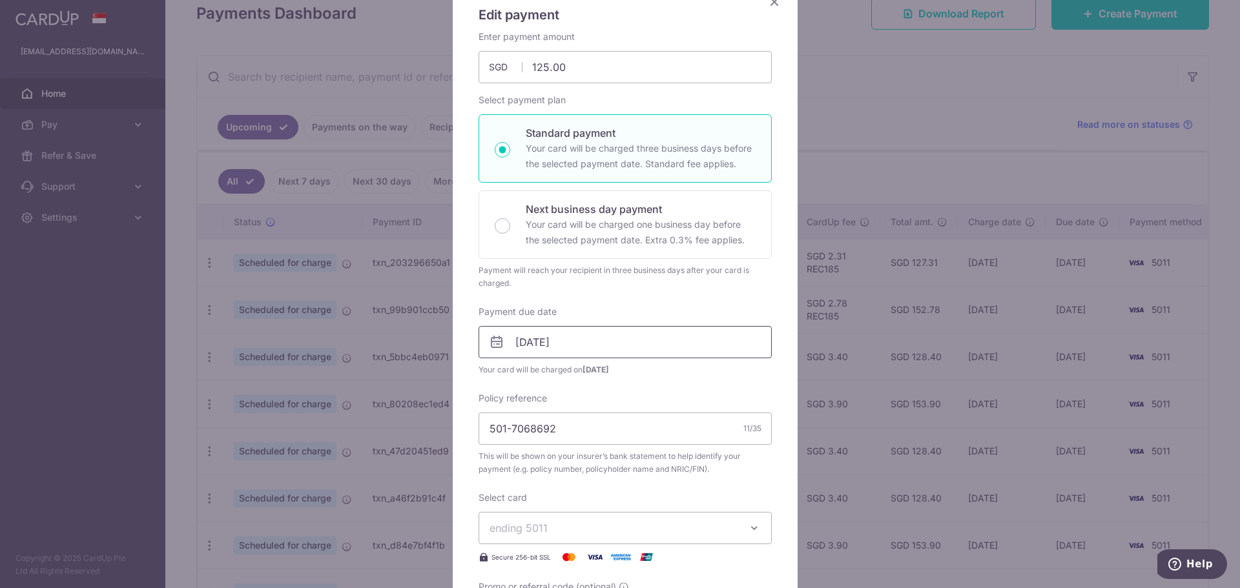
scroll to position [258, 0]
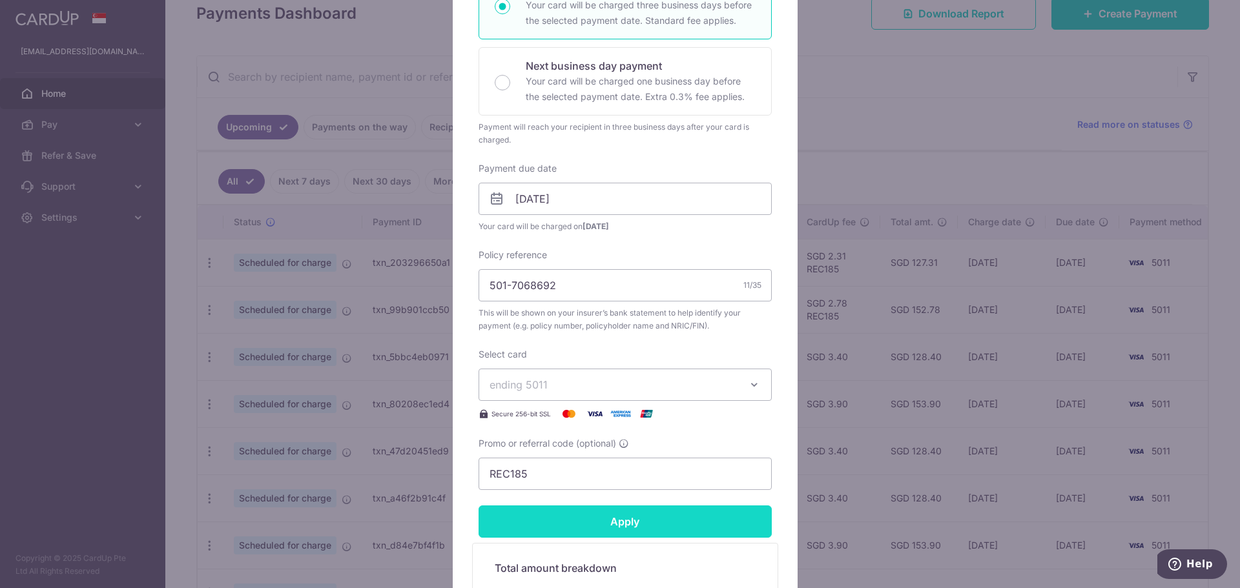
click at [612, 524] on input "Apply" at bounding box center [625, 522] width 293 height 32
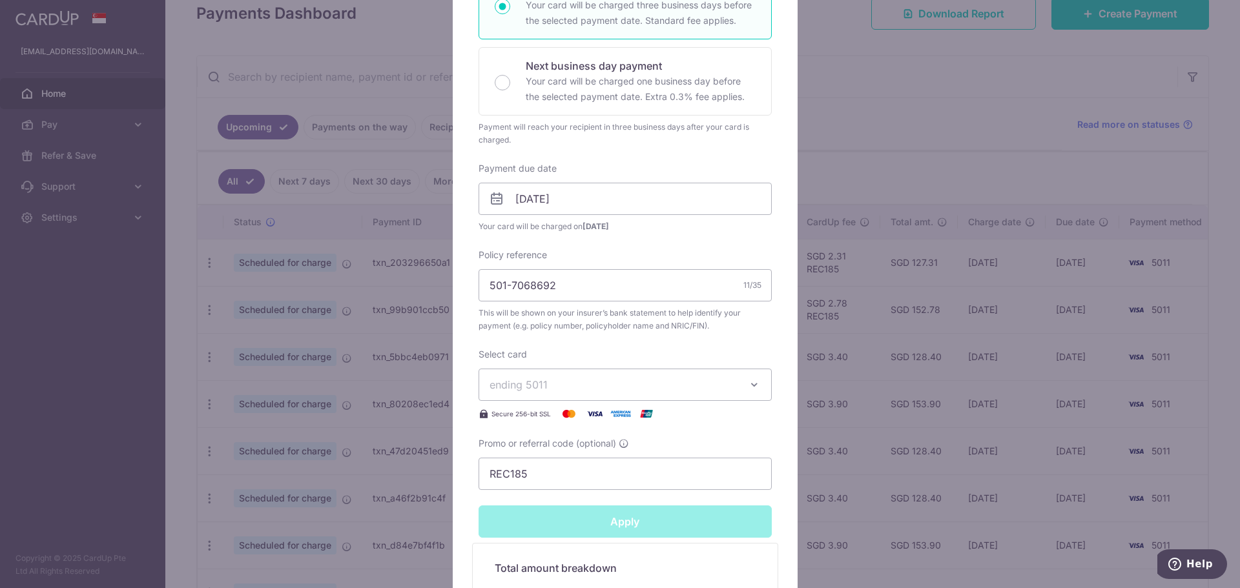
type input "Successfully Applied"
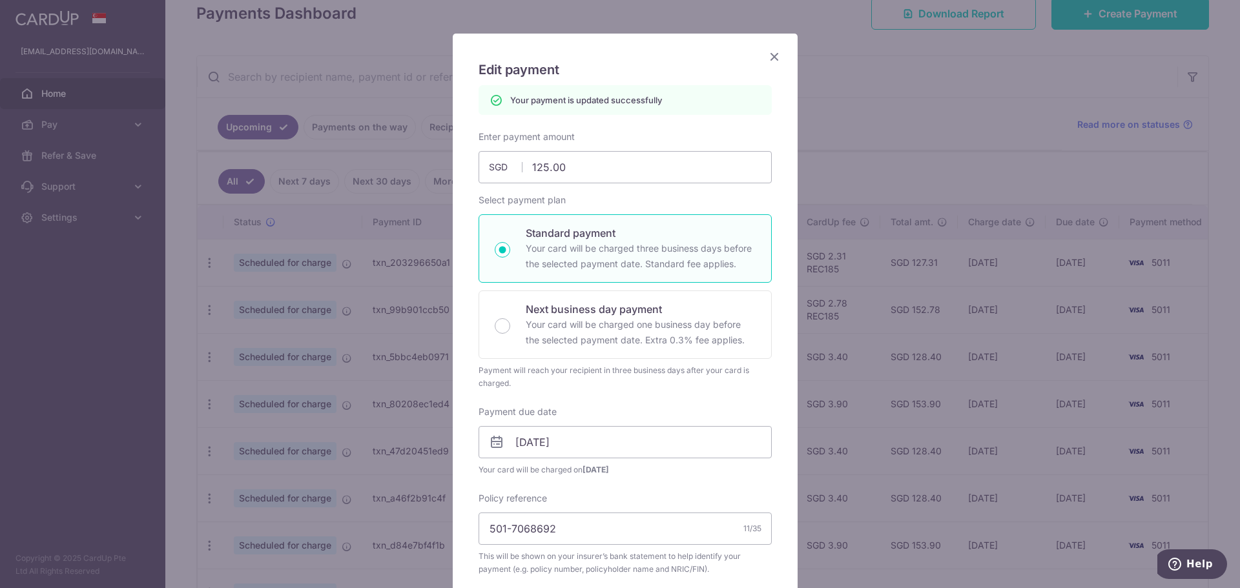
scroll to position [0, 0]
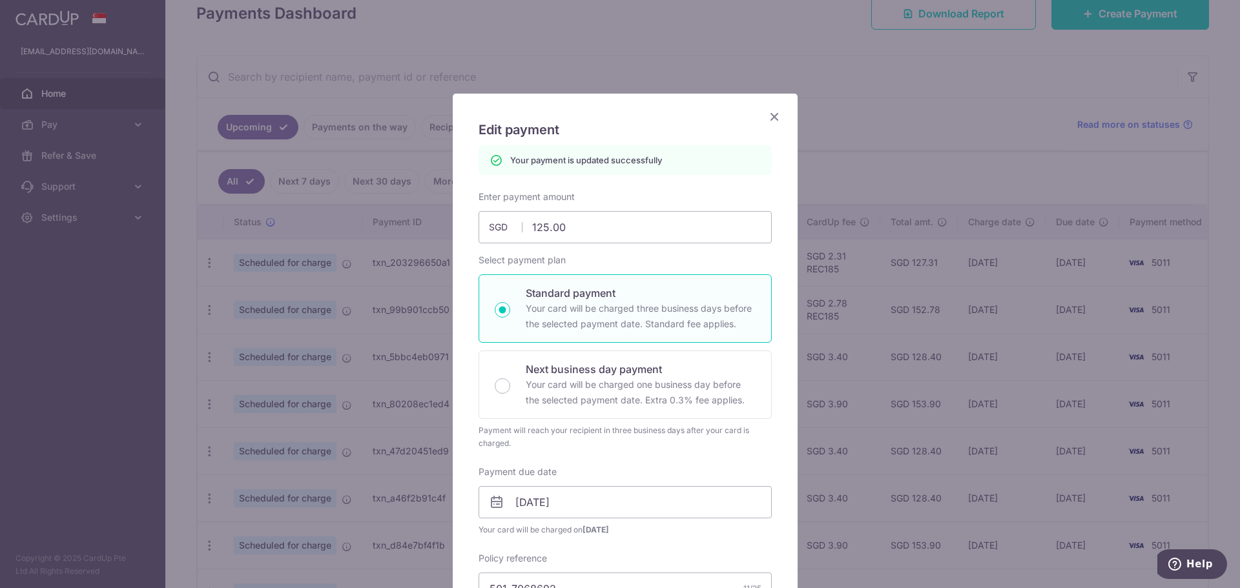
click at [771, 111] on icon "Close" at bounding box center [774, 116] width 15 height 16
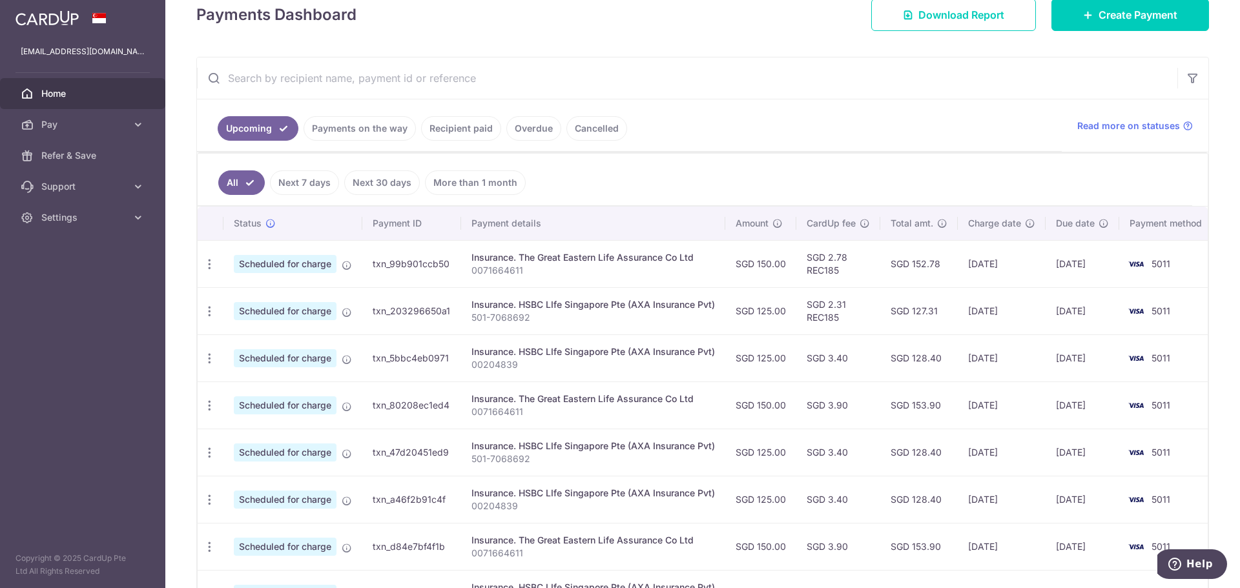
scroll to position [194, 0]
click at [210, 357] on icon "button" at bounding box center [210, 358] width 14 height 14
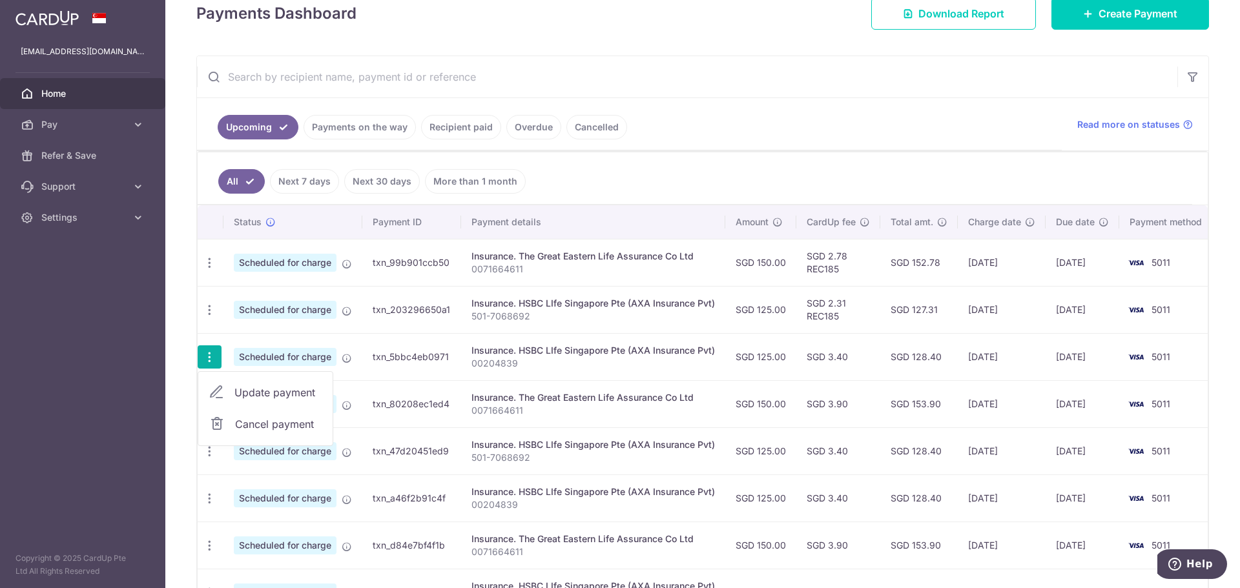
click at [259, 397] on span "Update payment" at bounding box center [278, 392] width 88 height 15
radio input "true"
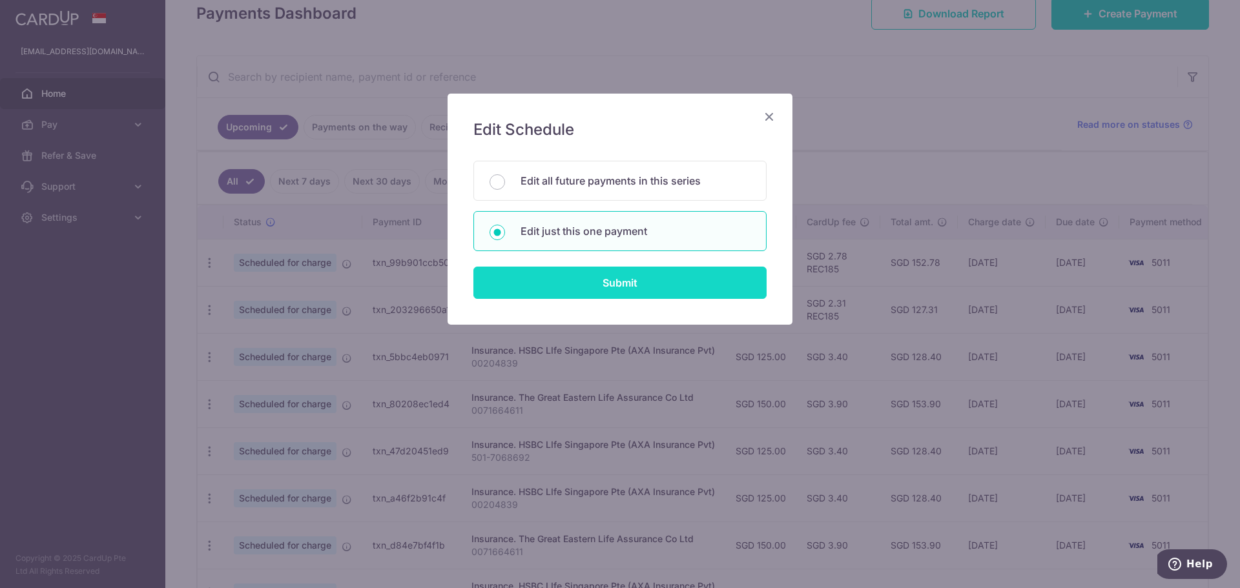
click at [614, 284] on input "Submit" at bounding box center [619, 283] width 293 height 32
radio input "true"
type input "125.00"
type input "[DATE]"
type input "00204839"
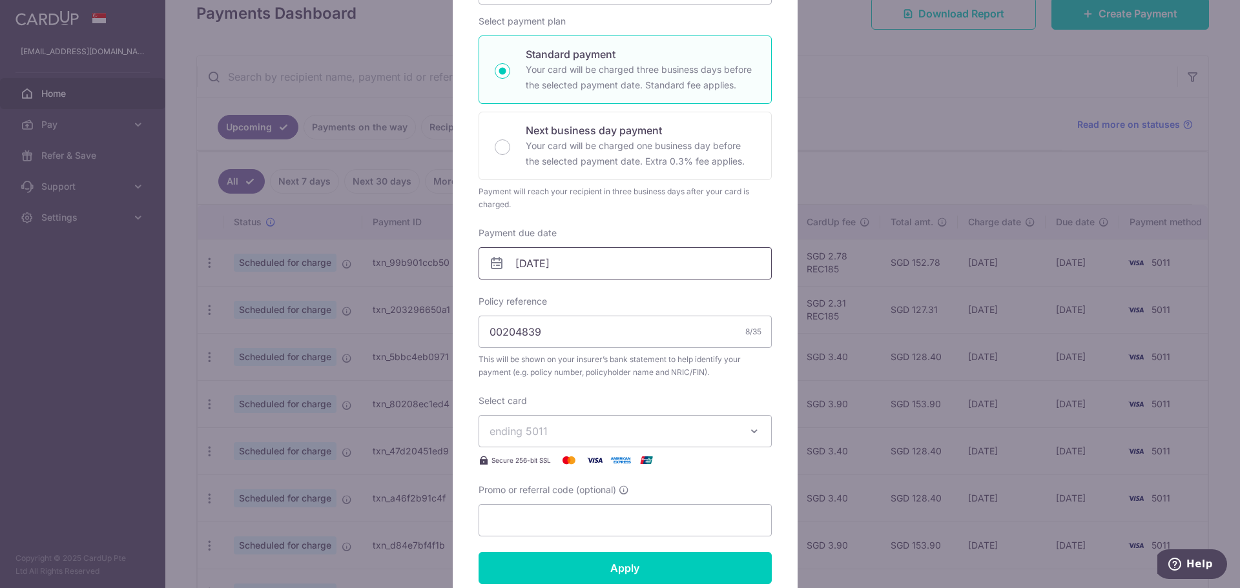
click at [578, 258] on input "[DATE]" at bounding box center [625, 263] width 293 height 32
click at [497, 300] on link "Prev" at bounding box center [497, 298] width 15 height 15
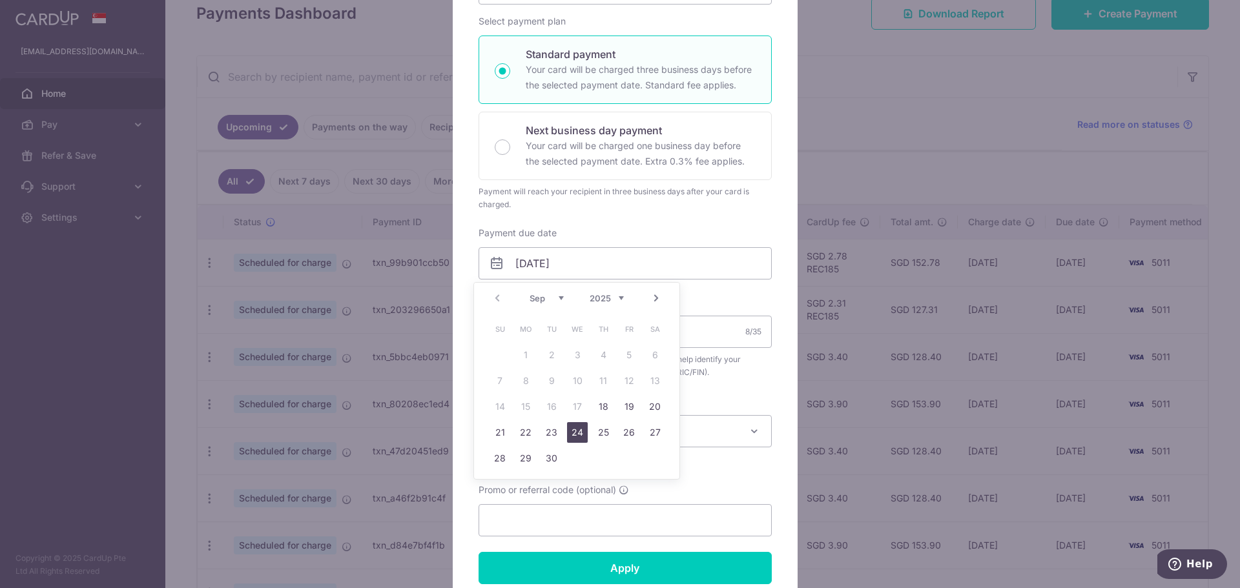
click at [584, 437] on link "24" at bounding box center [577, 432] width 21 height 21
type input "[DATE]"
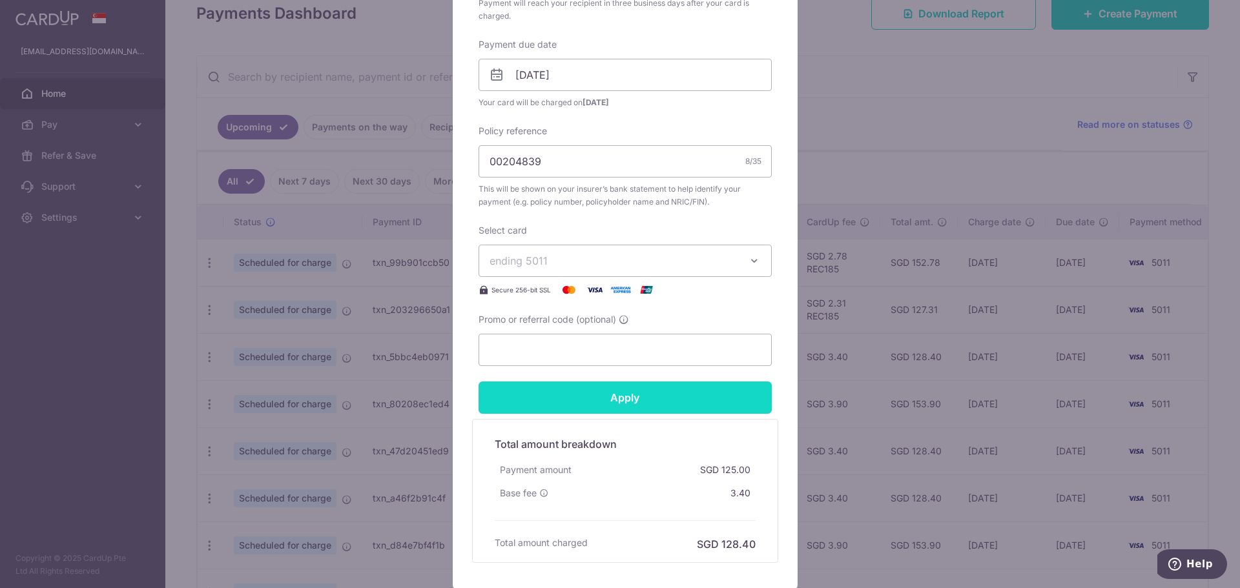
scroll to position [387, 0]
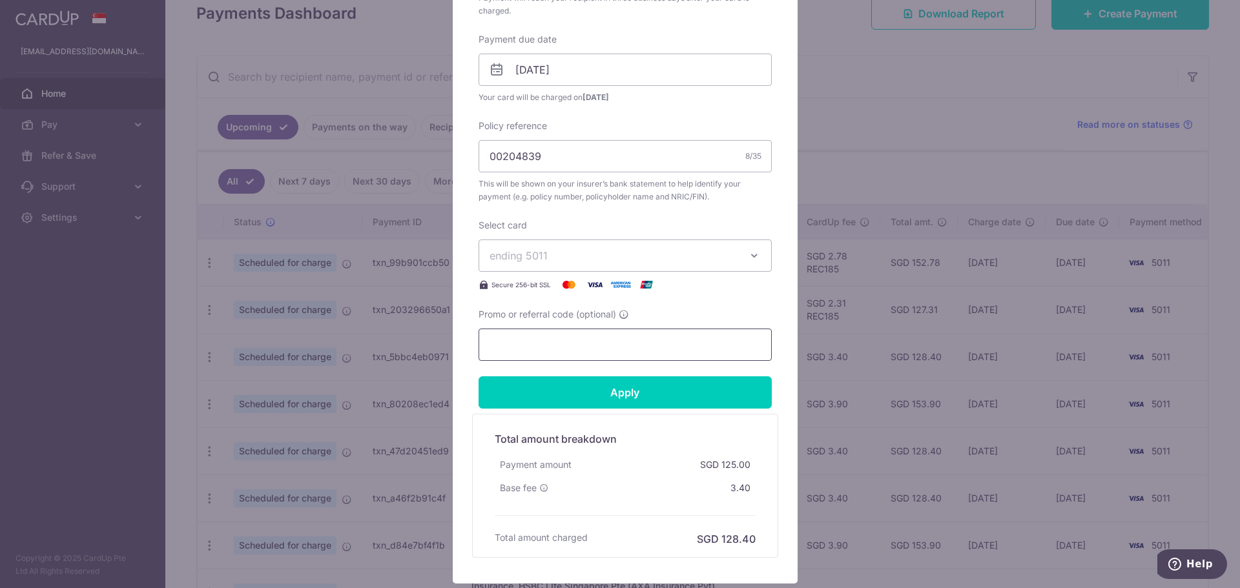
click at [539, 342] on input "Promo or referral code (optional)" at bounding box center [625, 345] width 293 height 32
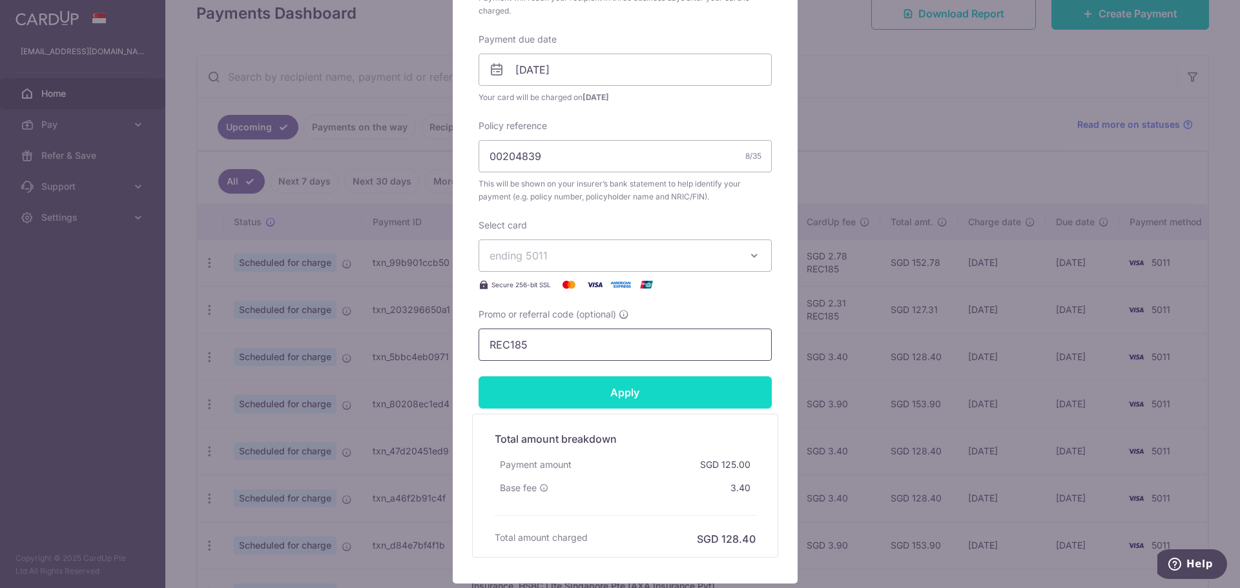
type input "REC185"
click at [603, 404] on input "Apply" at bounding box center [625, 393] width 293 height 32
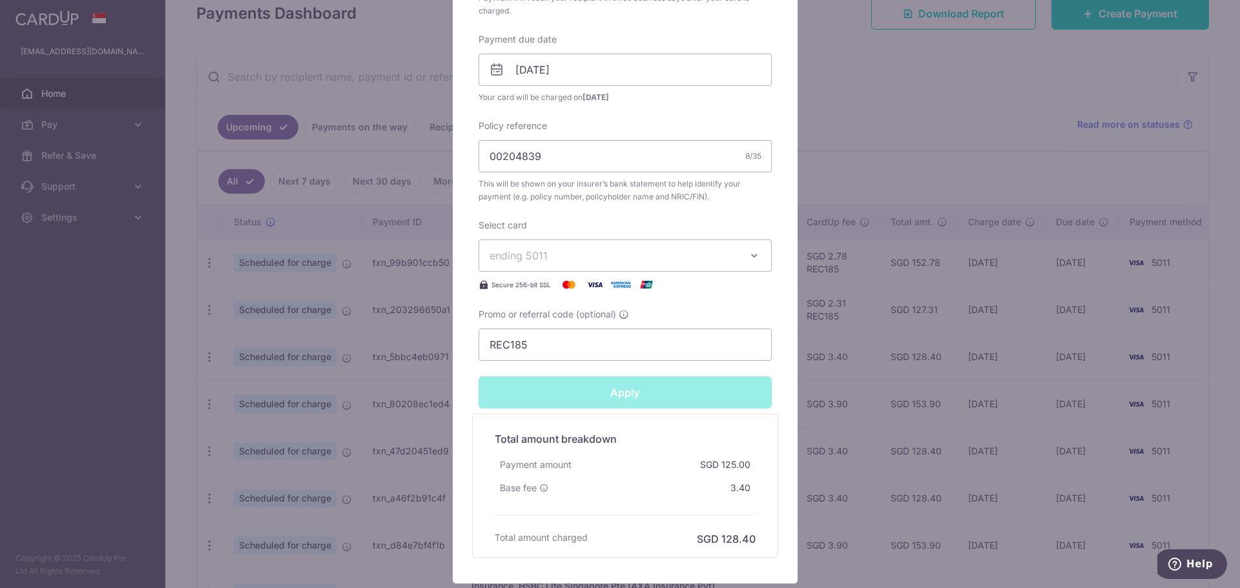
type input "Successfully Applied"
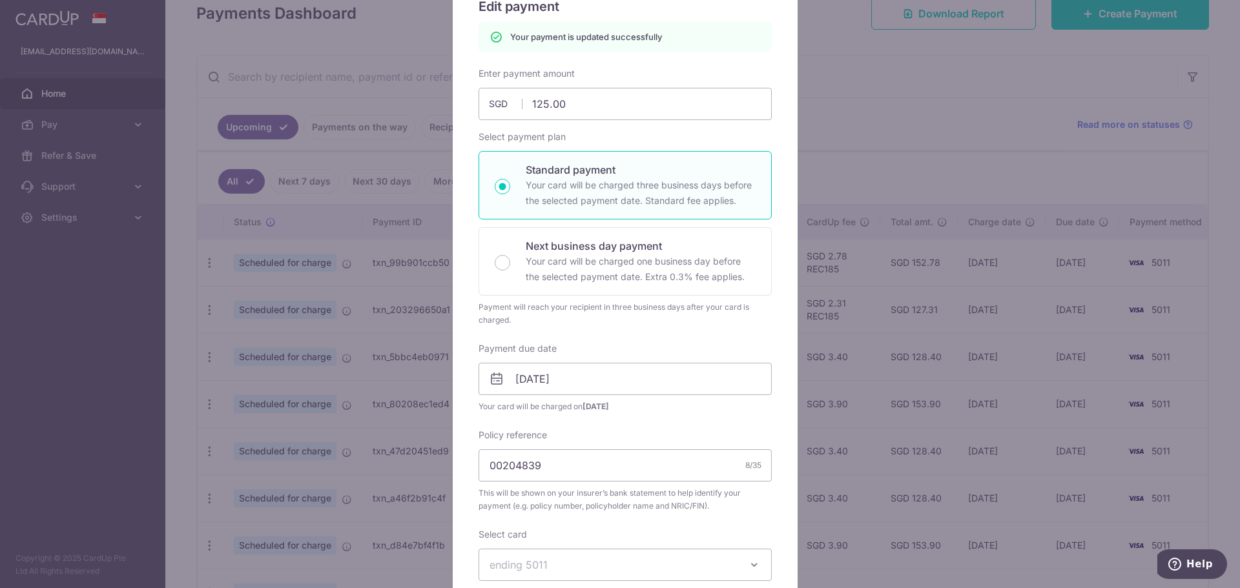
scroll to position [0, 0]
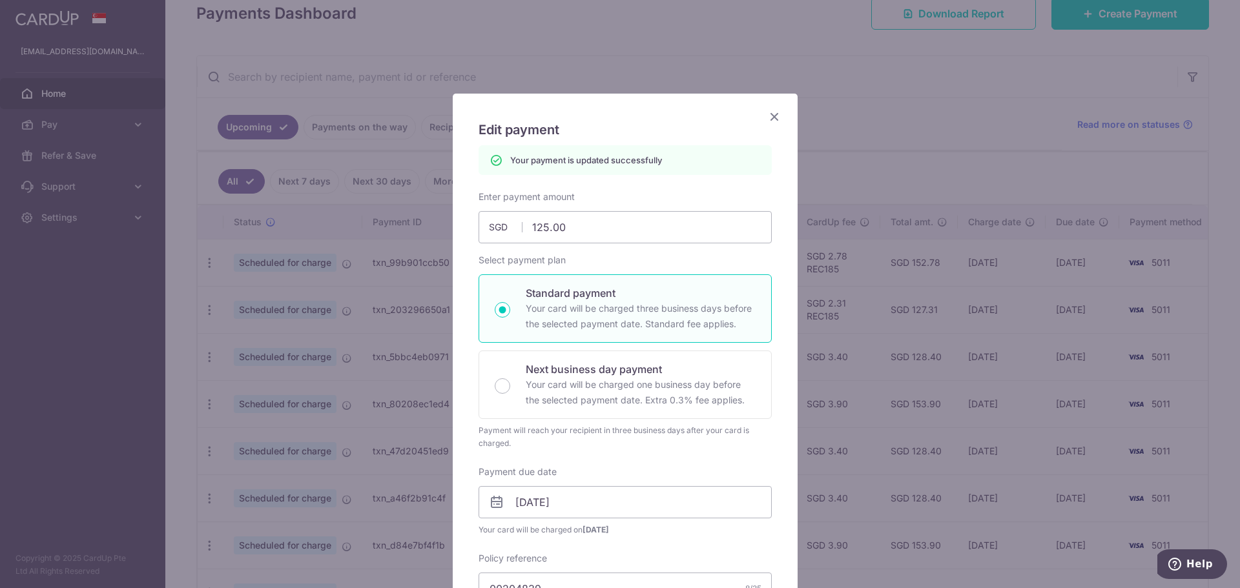
click at [767, 116] on icon "Close" at bounding box center [774, 116] width 15 height 16
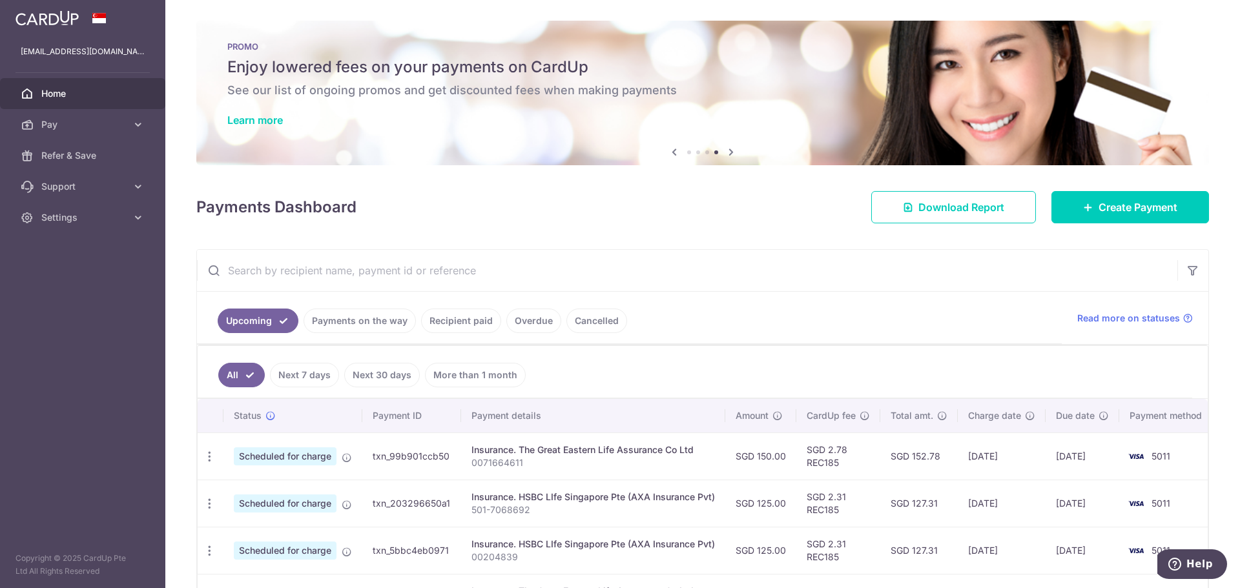
click at [667, 152] on icon at bounding box center [673, 152] width 15 height 16
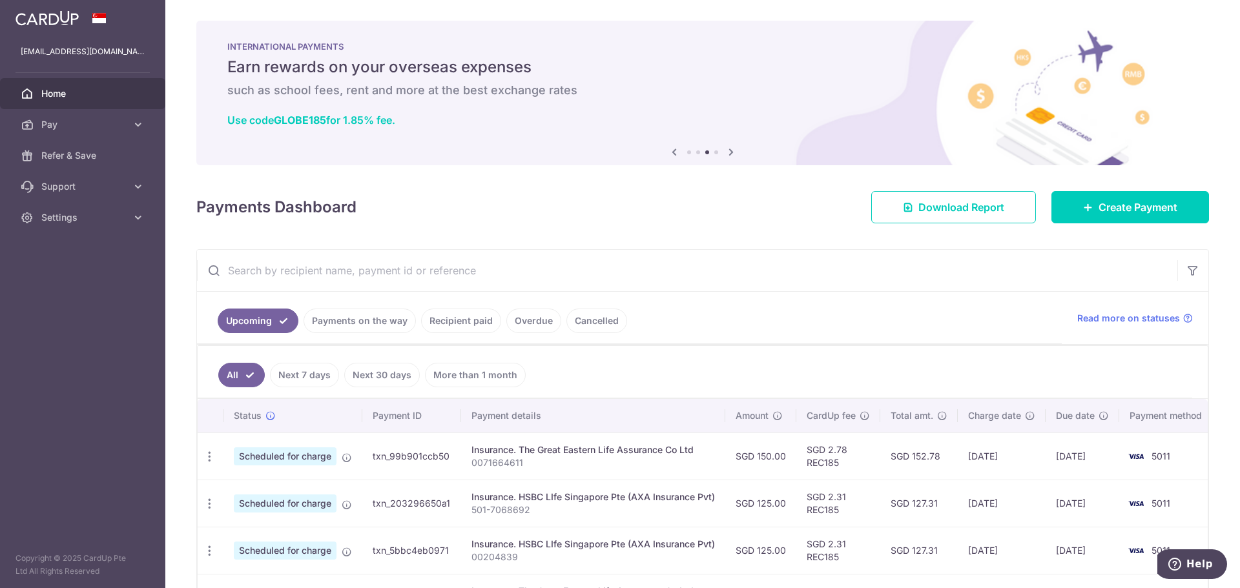
click at [667, 152] on icon at bounding box center [673, 152] width 15 height 16
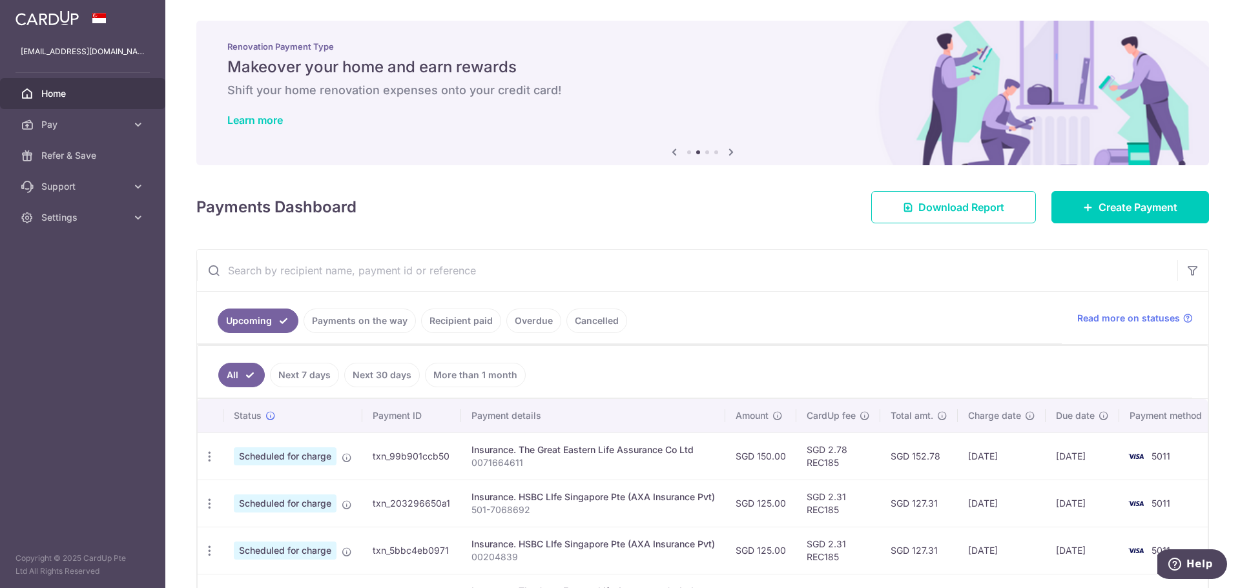
click at [667, 152] on icon at bounding box center [673, 152] width 15 height 16
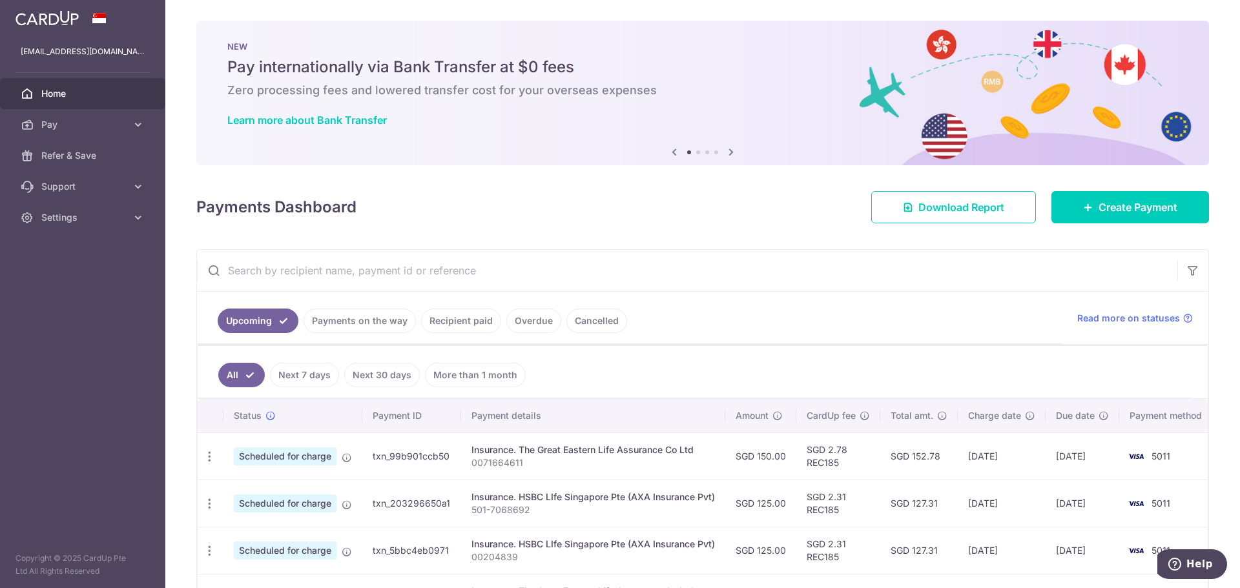
click at [725, 151] on icon at bounding box center [730, 152] width 15 height 16
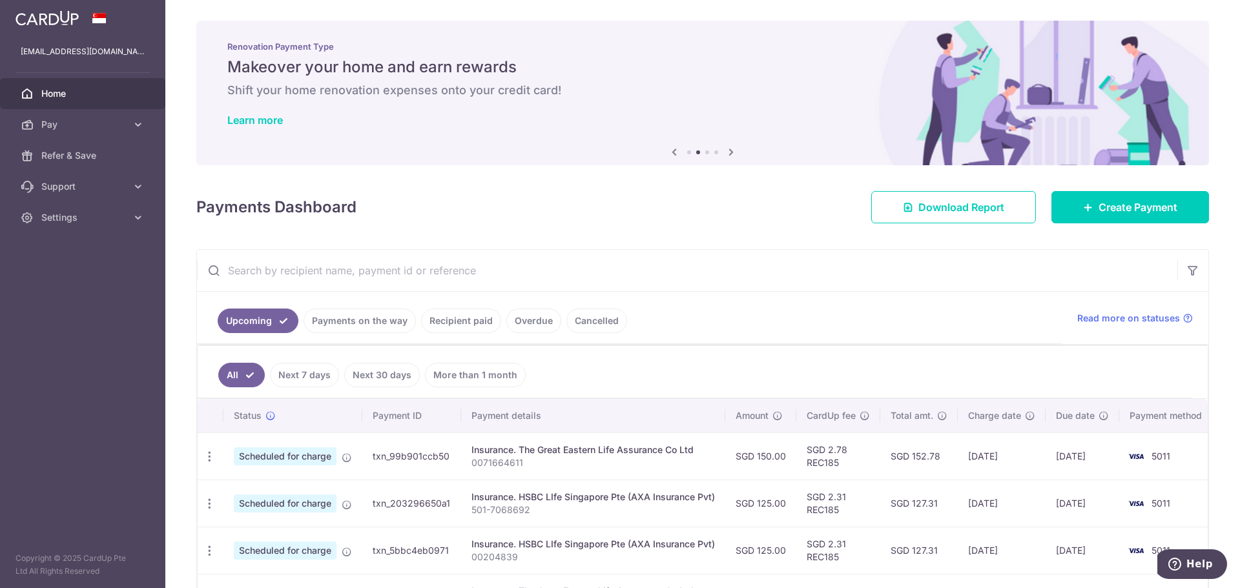
click at [725, 151] on icon at bounding box center [730, 152] width 15 height 16
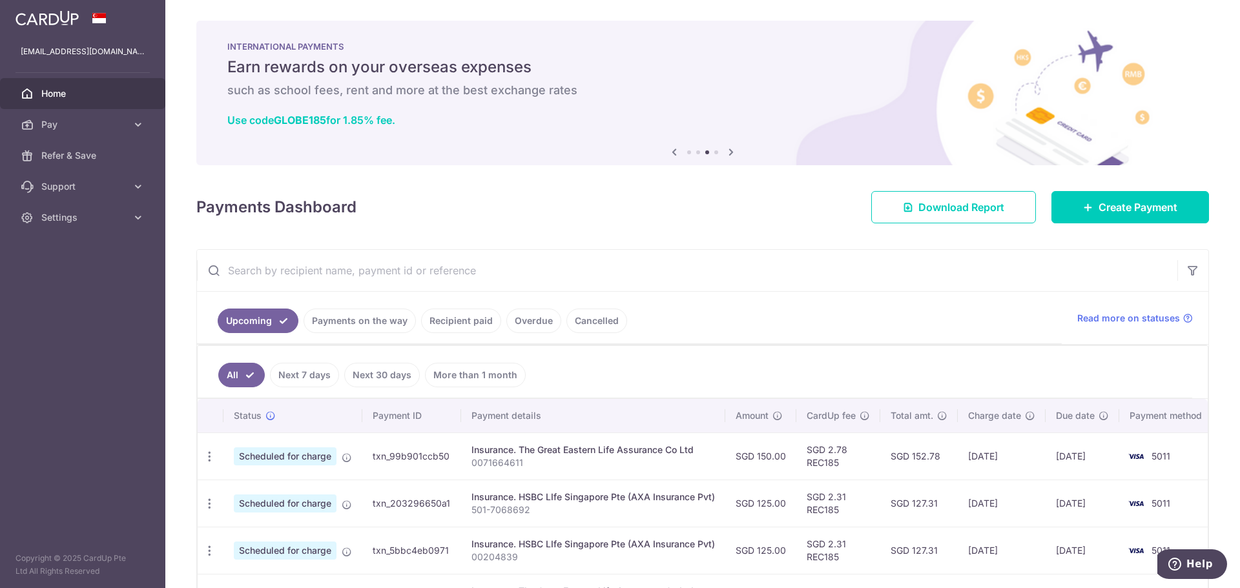
click at [725, 151] on icon at bounding box center [730, 152] width 15 height 16
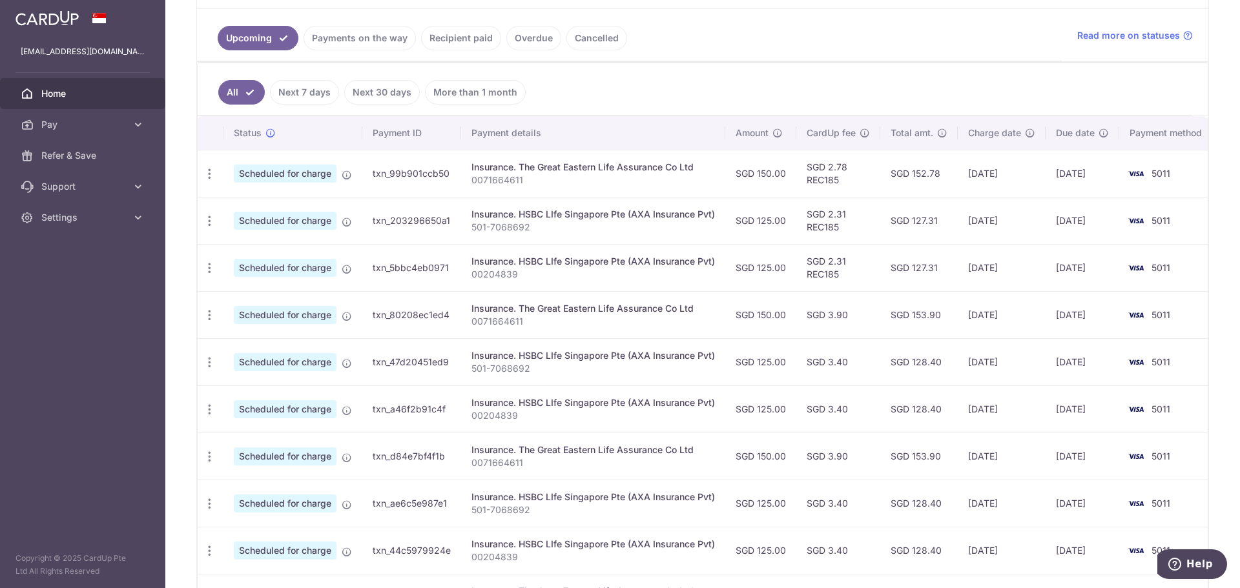
scroll to position [417, 0]
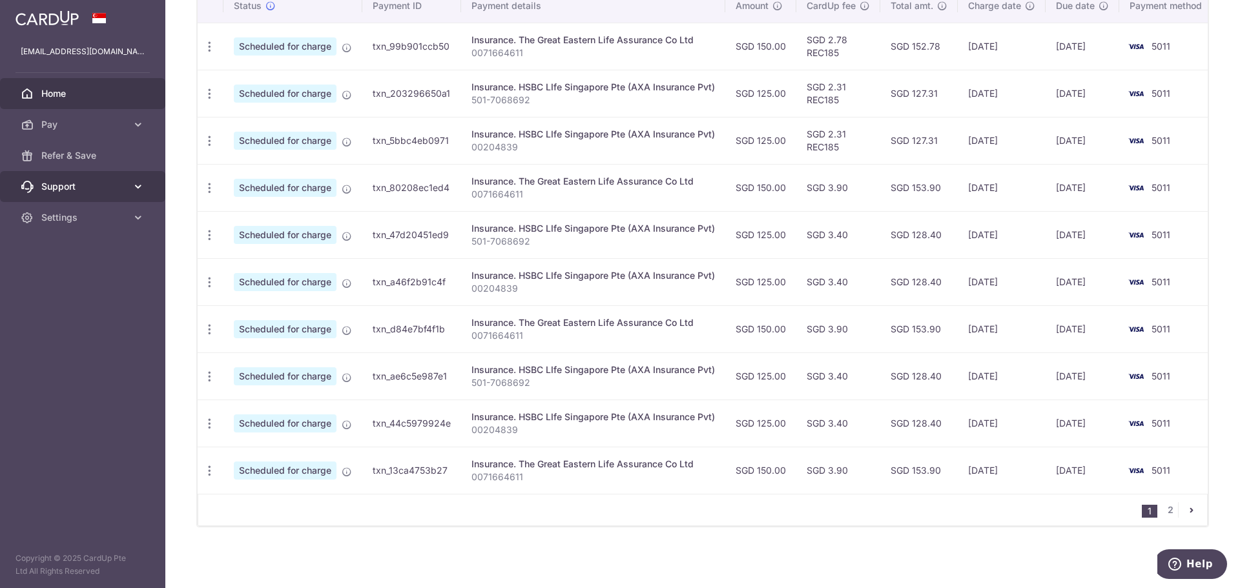
click at [72, 185] on span "Support" at bounding box center [83, 186] width 85 height 13
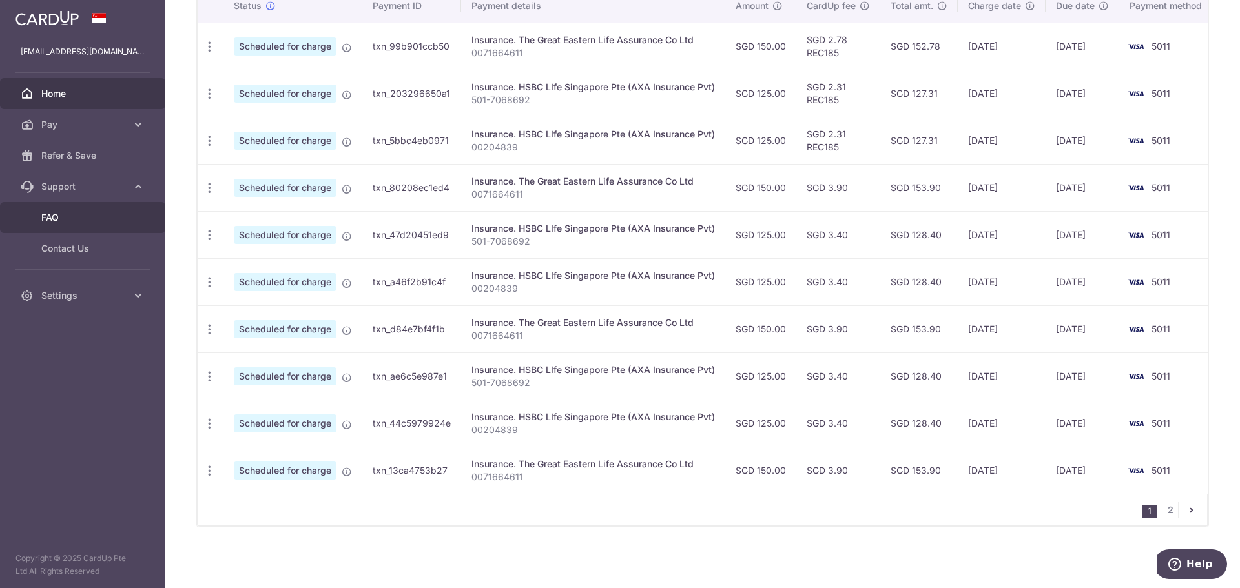
click at [56, 215] on span "FAQ" at bounding box center [83, 217] width 85 height 13
